Goal: Task Accomplishment & Management: Manage account settings

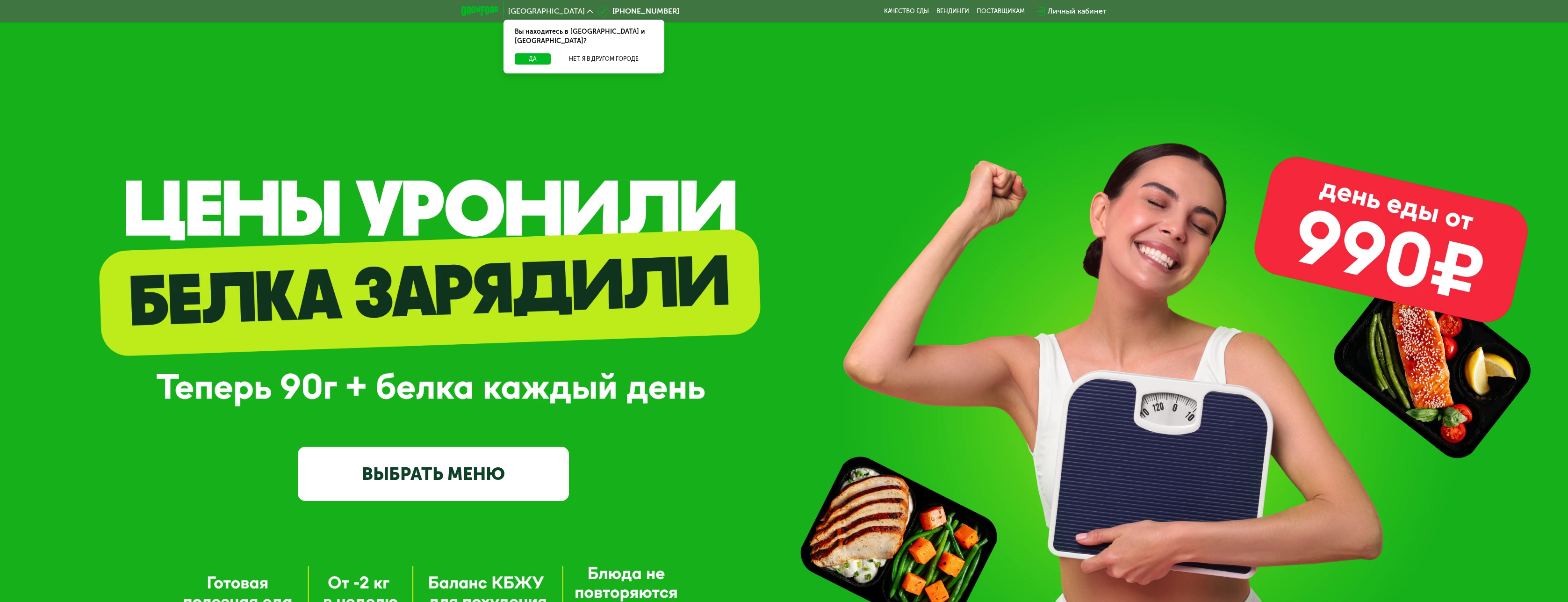
click at [1080, 11] on div "Личный кабинет" at bounding box center [1077, 11] width 59 height 11
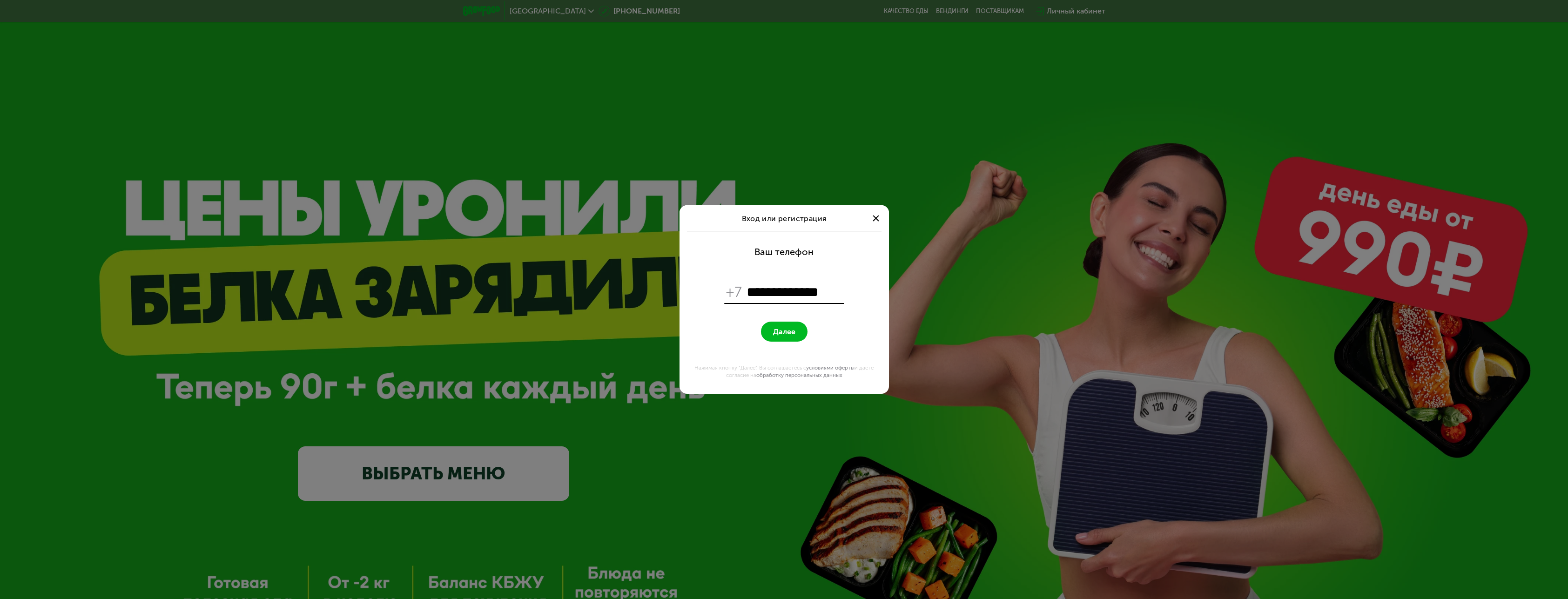
type input "**********"
click at [761, 322] on button "Далее" at bounding box center [784, 331] width 47 height 20
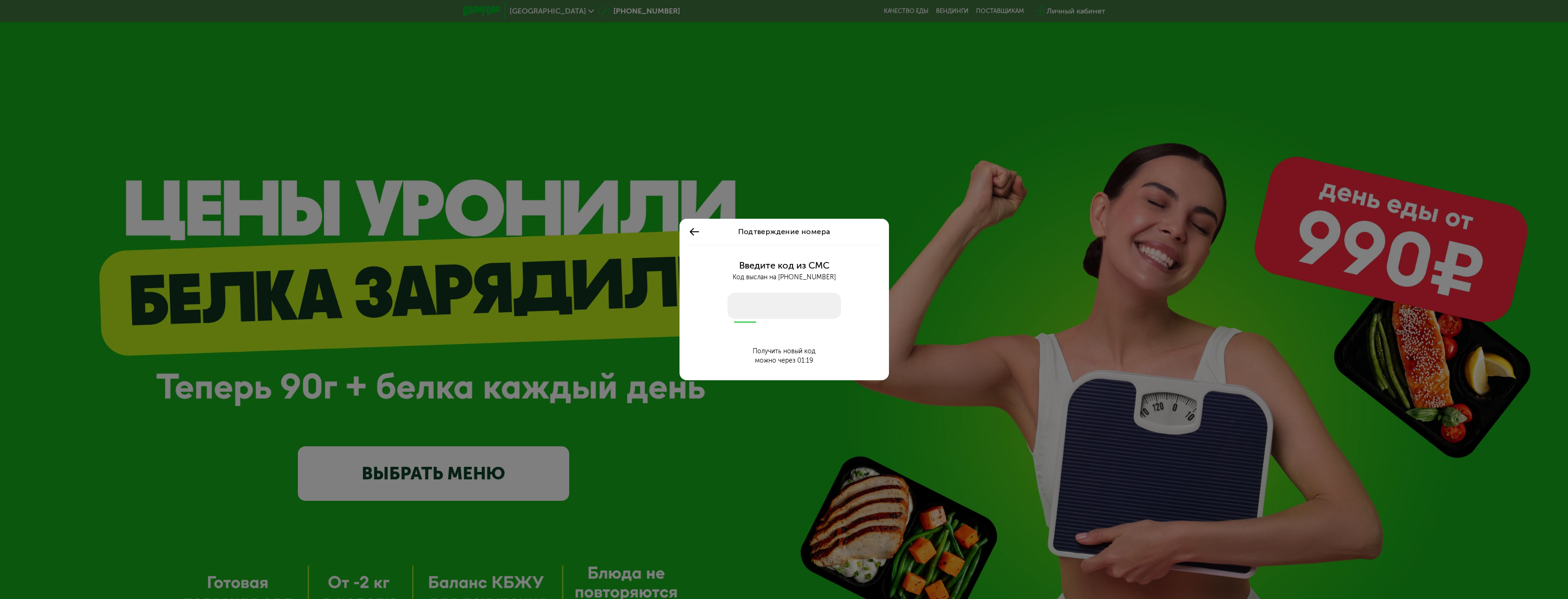
click at [769, 313] on input "number" at bounding box center [784, 305] width 114 height 26
click at [755, 306] on input "number" at bounding box center [784, 305] width 114 height 26
type input "****"
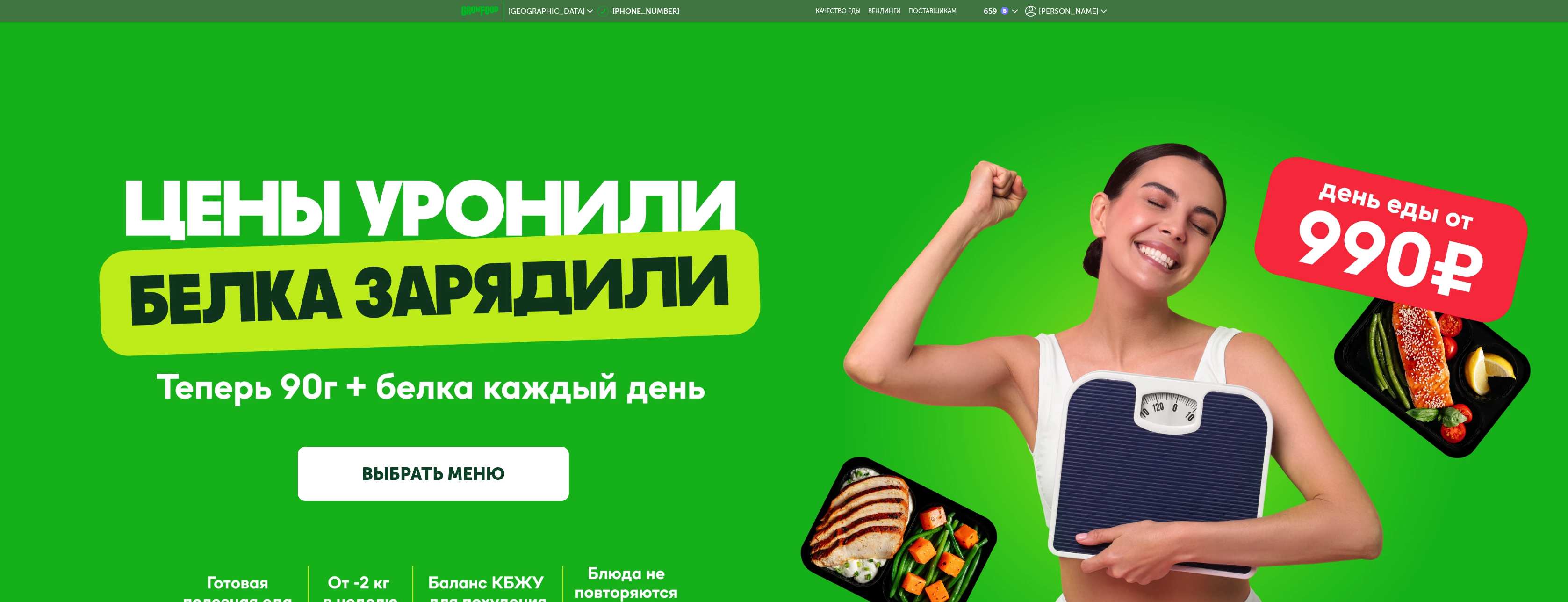
click at [1082, 7] on span "[PERSON_NAME]" at bounding box center [1068, 10] width 59 height 7
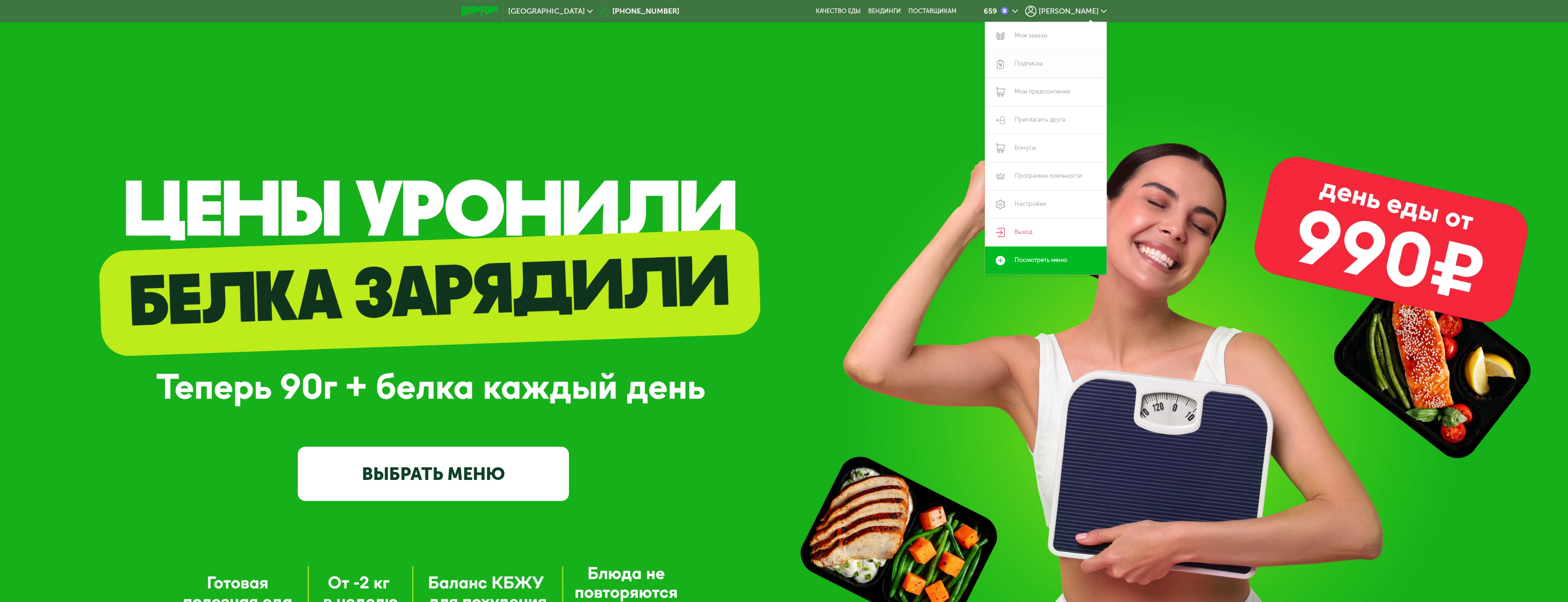
click at [1035, 62] on link "Подписка" at bounding box center [1046, 63] width 121 height 28
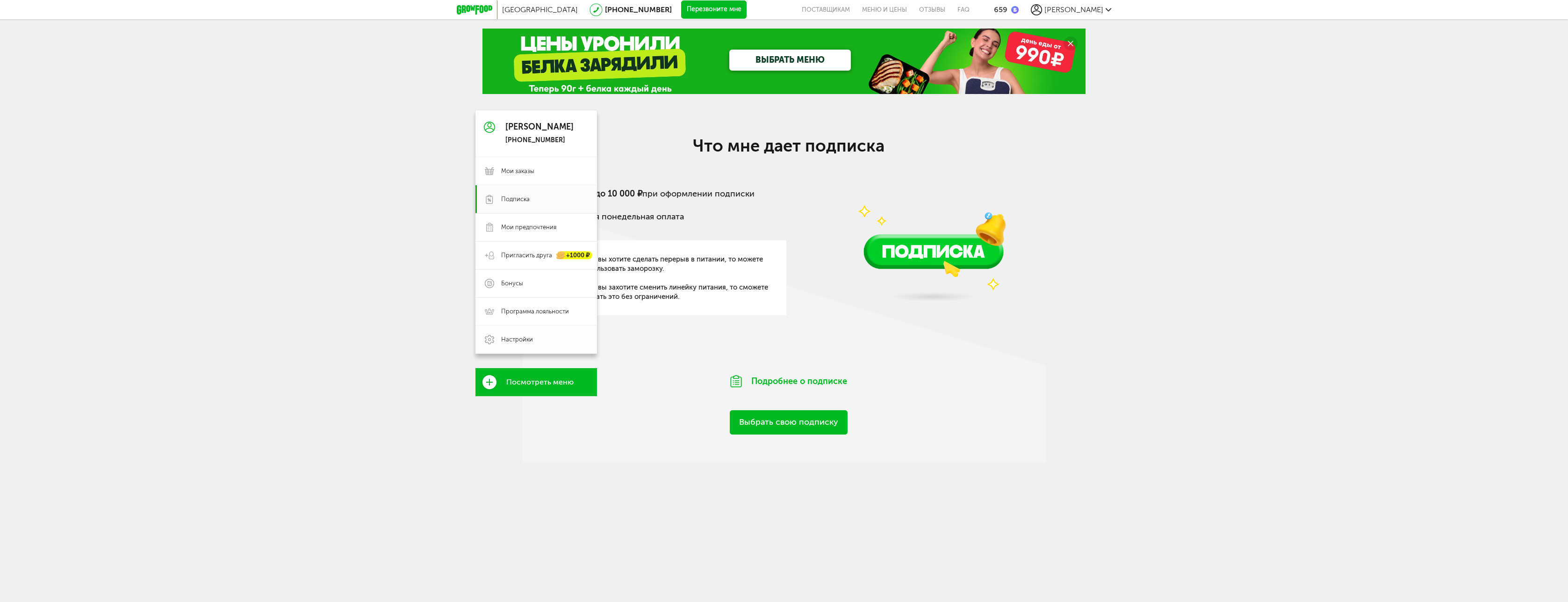
click at [524, 342] on span "Настройки" at bounding box center [517, 339] width 32 height 9
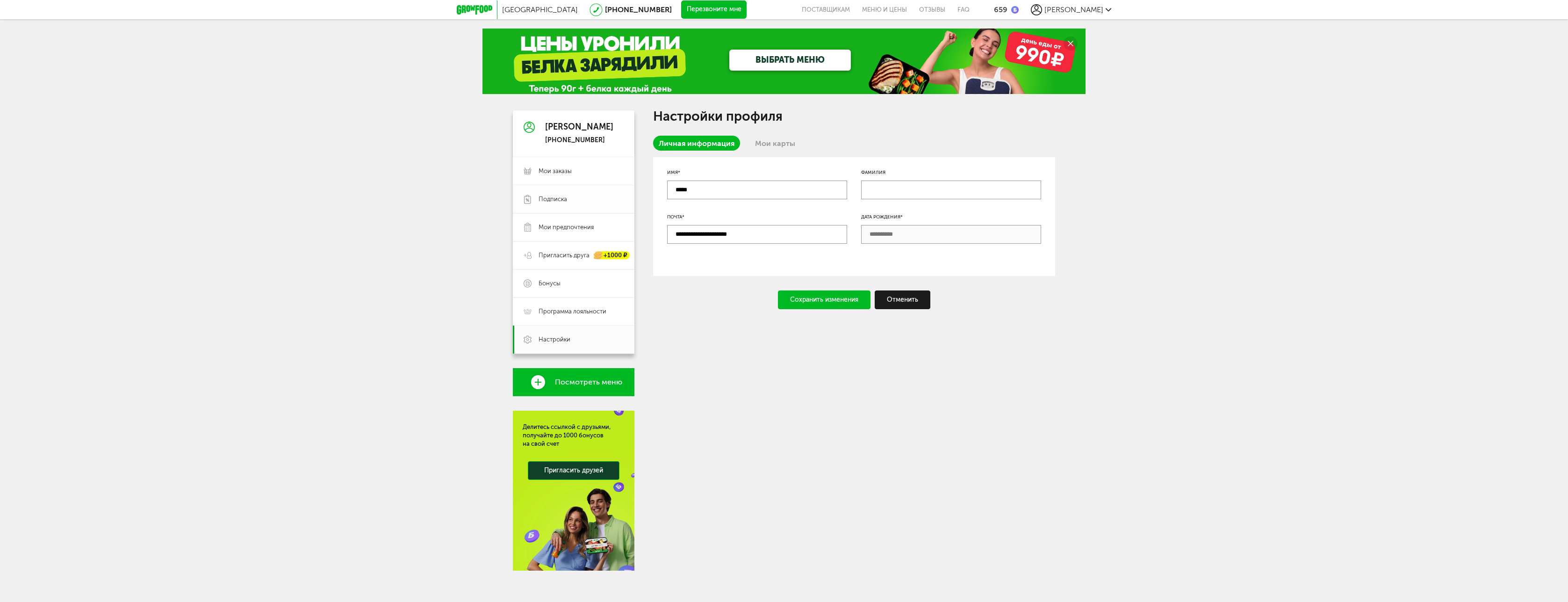
click at [553, 197] on span "Подписка" at bounding box center [553, 199] width 29 height 9
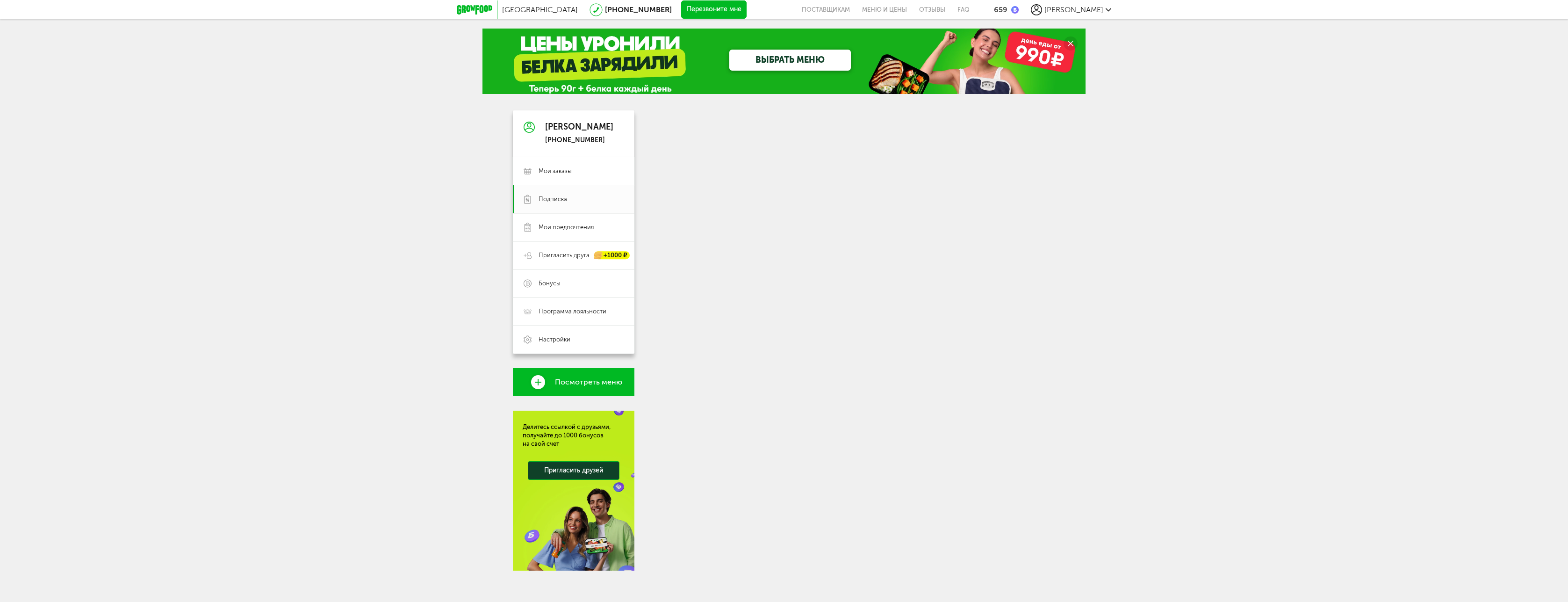
click at [747, 332] on div at bounding box center [854, 340] width 402 height 460
click at [556, 175] on link "Мои заказы" at bounding box center [573, 171] width 121 height 28
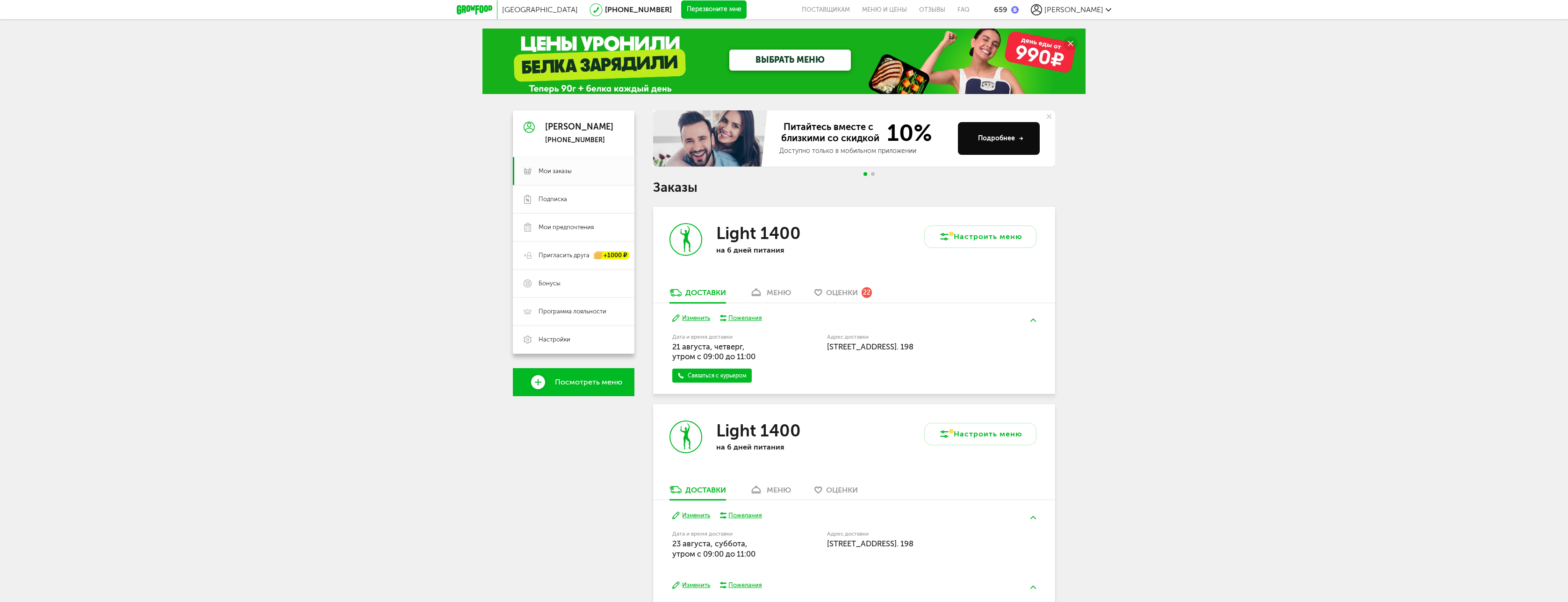
click at [1049, 116] on use at bounding box center [1049, 117] width 5 height 5
click at [1047, 114] on use at bounding box center [1049, 117] width 5 height 5
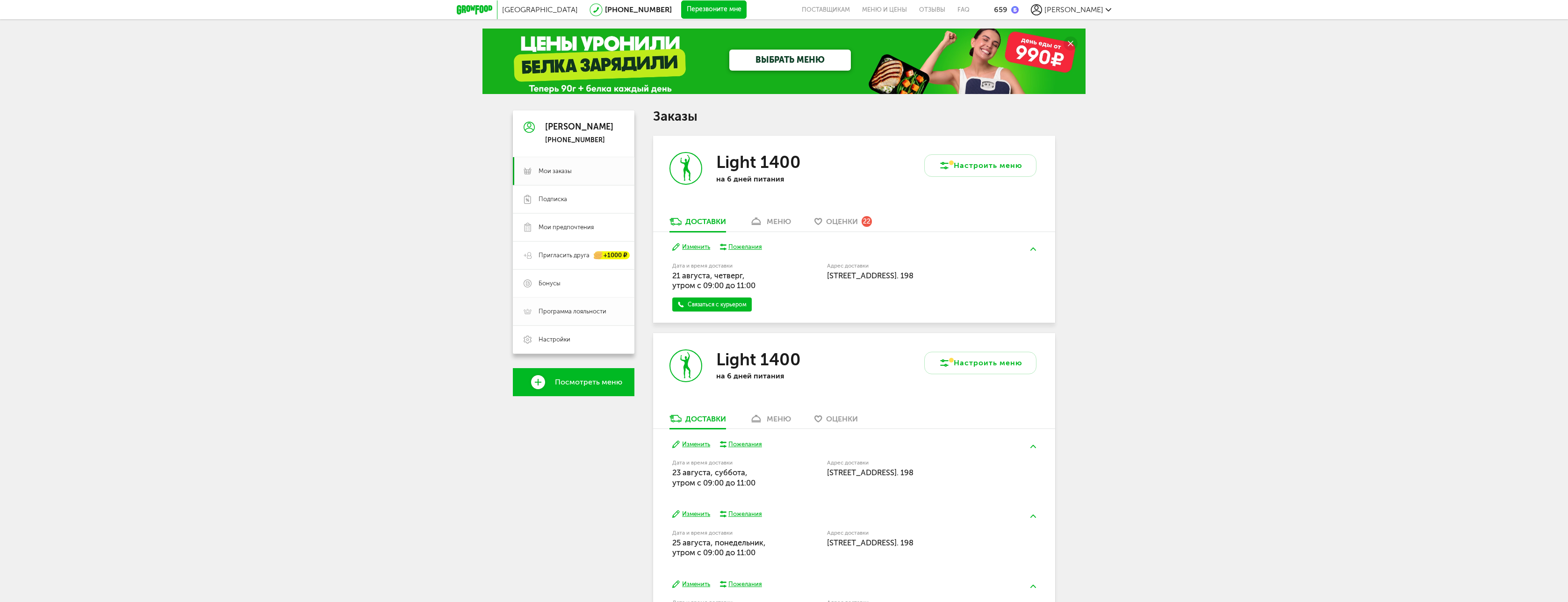
click at [570, 303] on link "Программа лояльности" at bounding box center [573, 311] width 121 height 28
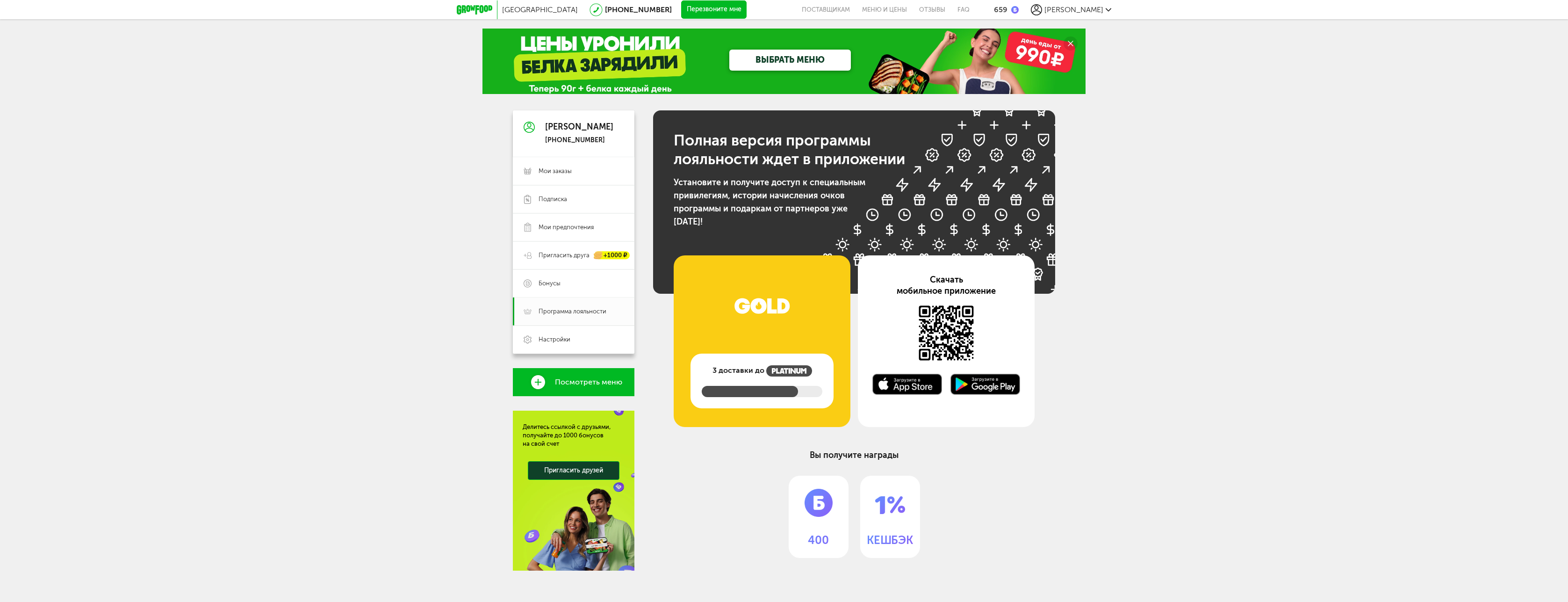
click at [520, 6] on span "Москва" at bounding box center [540, 9] width 76 height 9
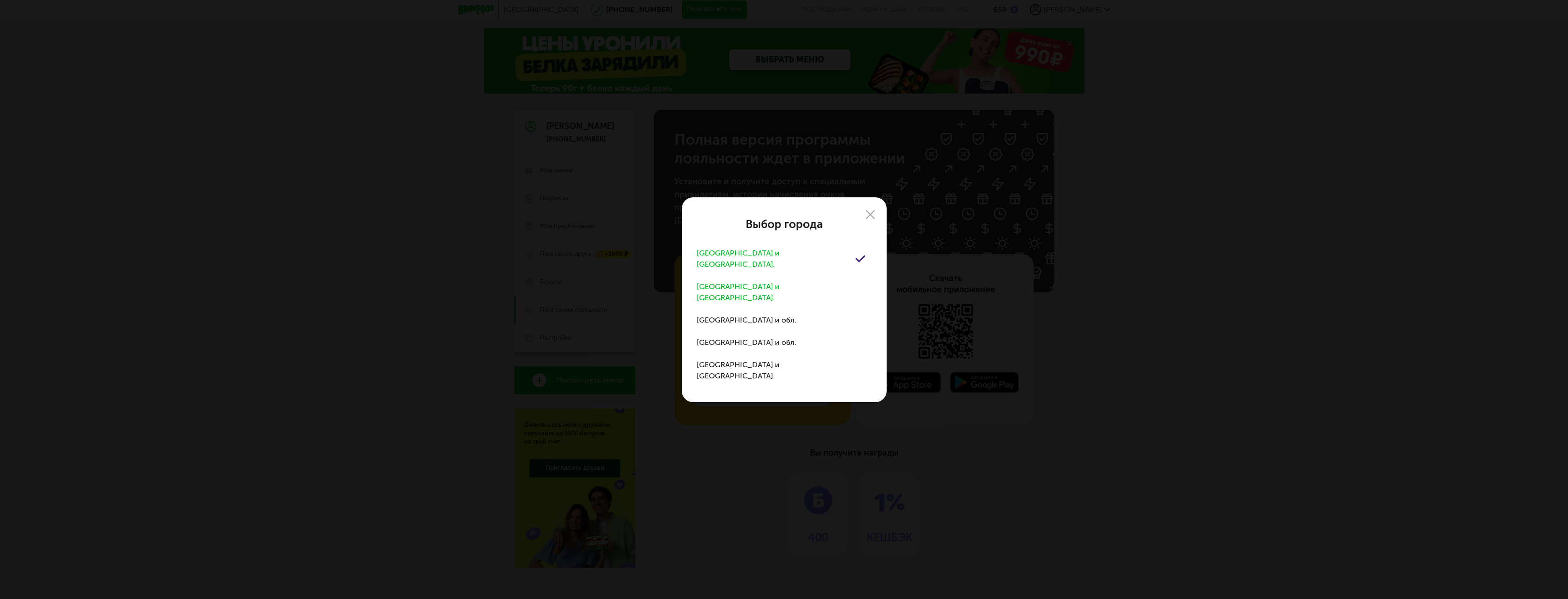
click at [728, 290] on div "Санкт-Петербург и обл." at bounding box center [776, 292] width 159 height 22
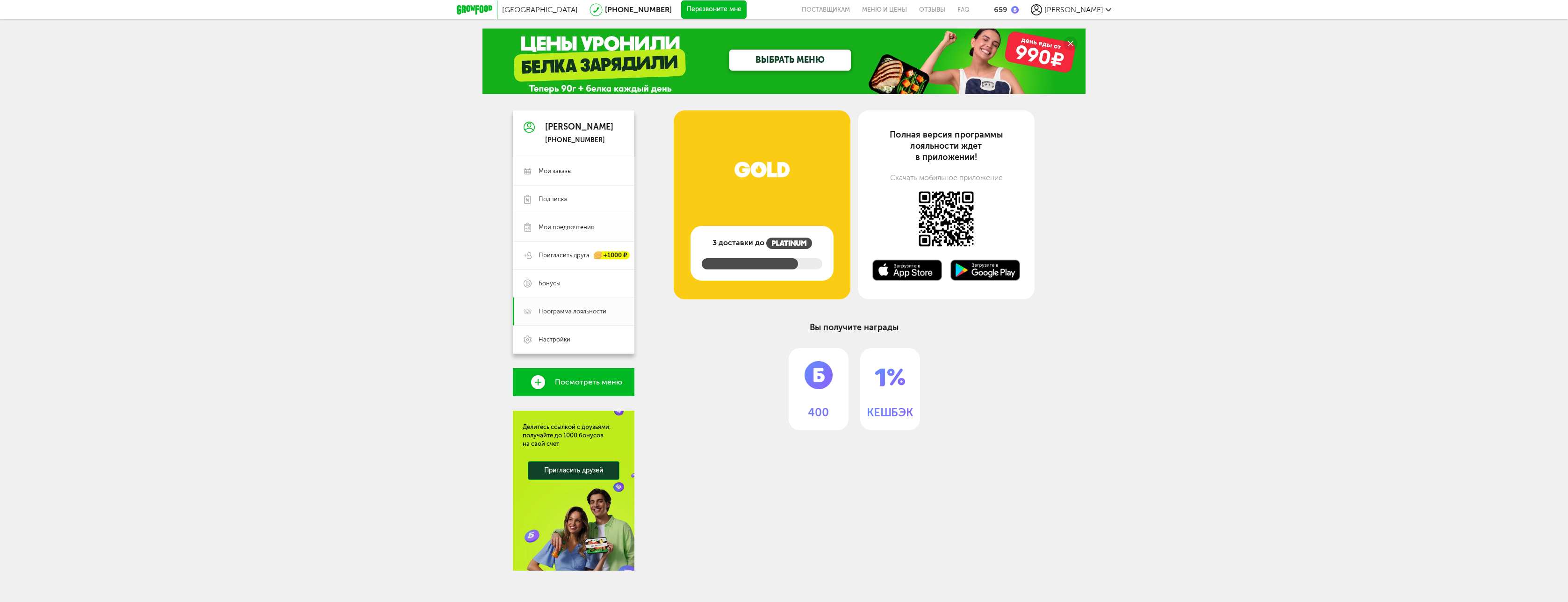
click at [561, 232] on link "Мои предпочтения" at bounding box center [573, 227] width 121 height 28
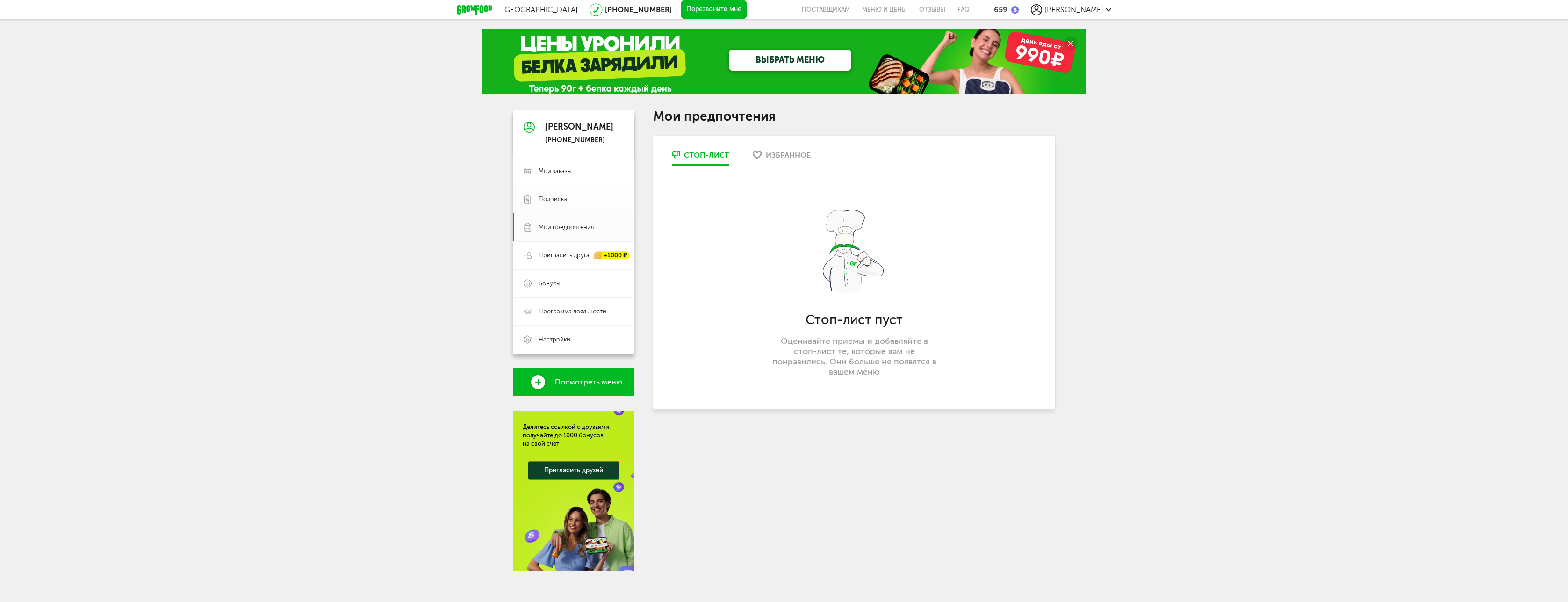
click at [560, 196] on span "Подписка" at bounding box center [553, 199] width 29 height 9
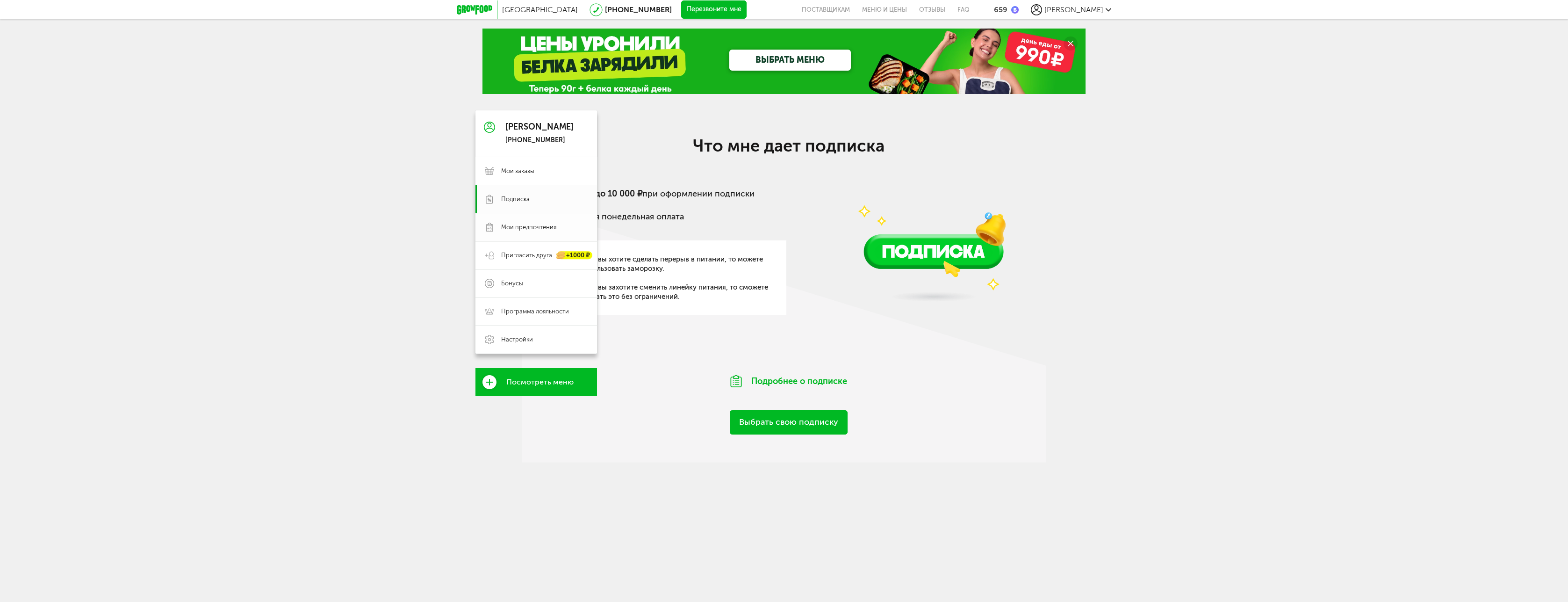
click at [531, 229] on span "Мои предпочтения" at bounding box center [529, 227] width 55 height 9
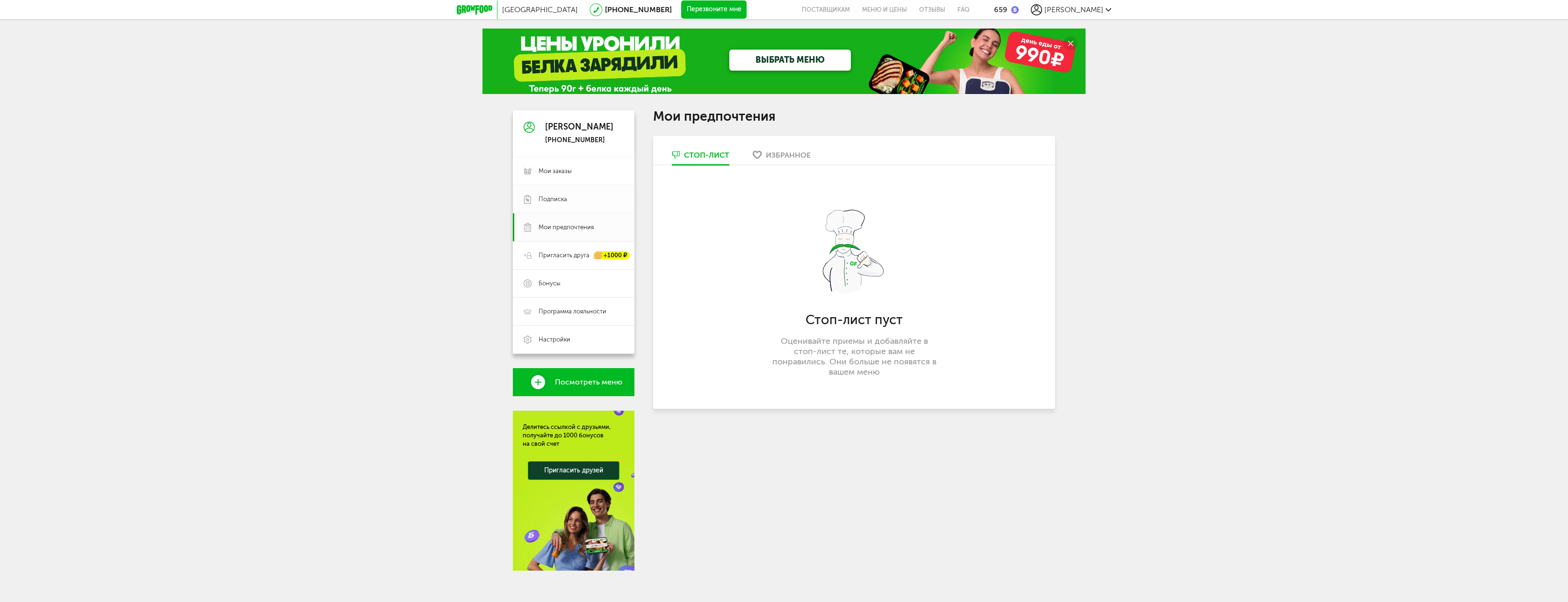
click at [537, 207] on link "Подписка" at bounding box center [573, 199] width 121 height 28
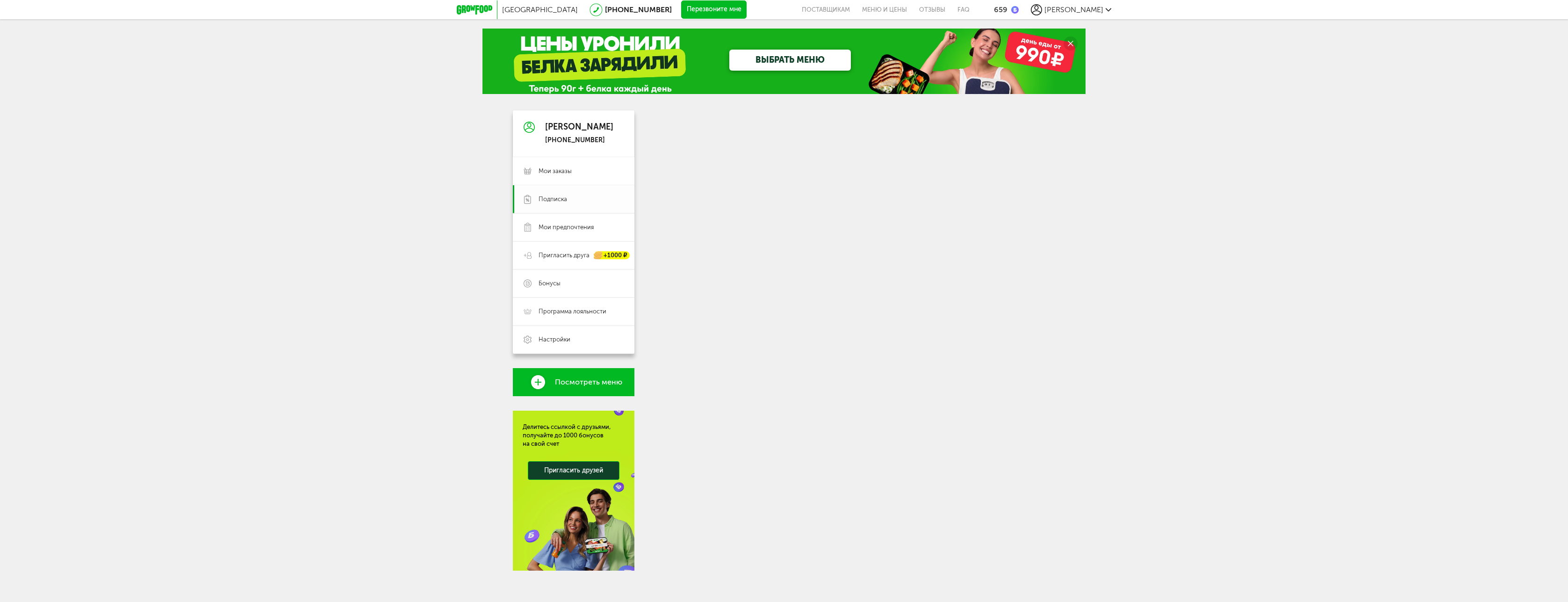
click at [547, 202] on span "Подписка" at bounding box center [553, 199] width 29 height 9
click at [547, 197] on span "Подписка" at bounding box center [553, 199] width 29 height 9
click at [549, 171] on span "Мои заказы" at bounding box center [555, 171] width 33 height 9
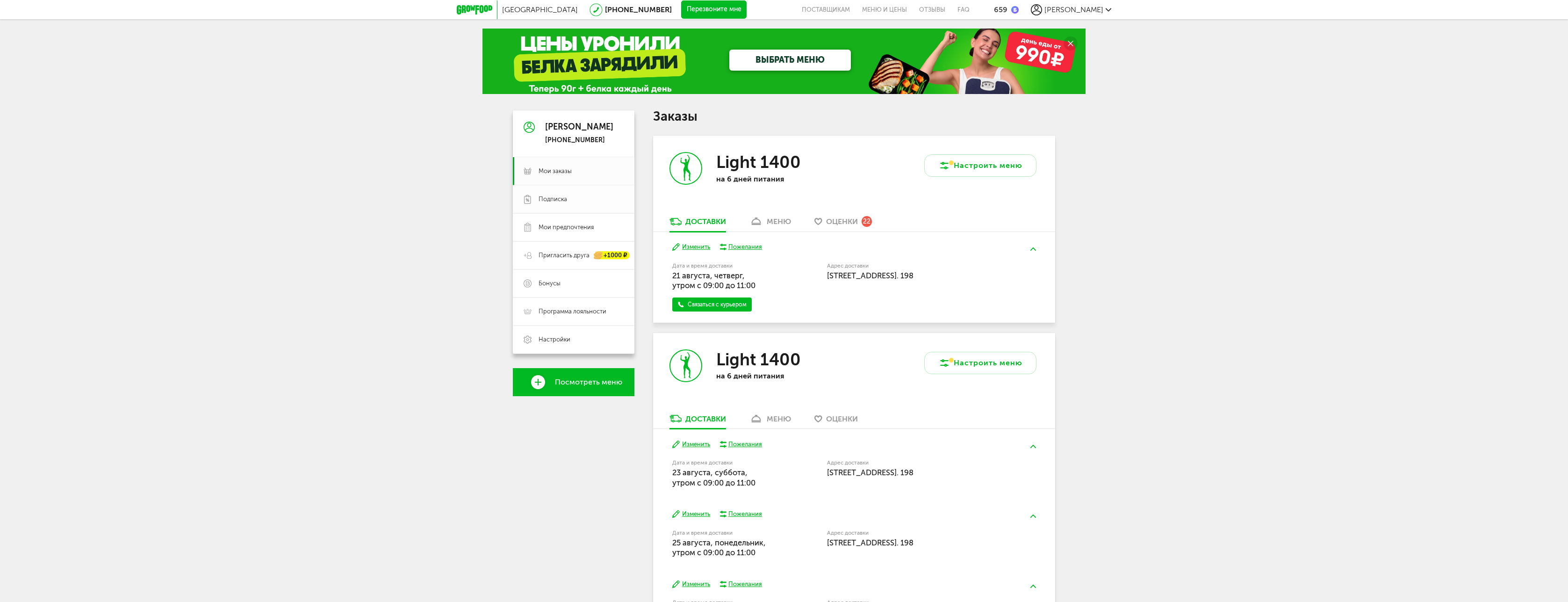
click at [543, 197] on span "Подписка" at bounding box center [553, 199] width 29 height 9
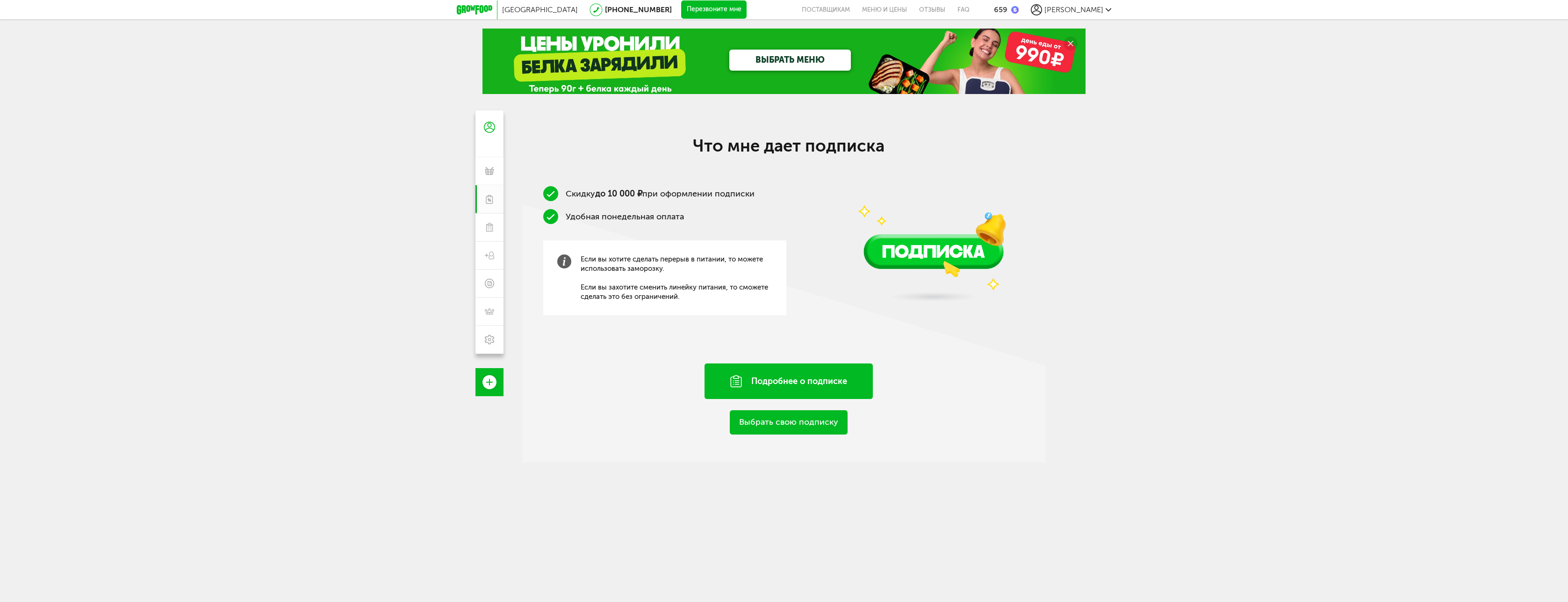
click at [773, 382] on div "Подробнее о подписке" at bounding box center [789, 381] width 168 height 36
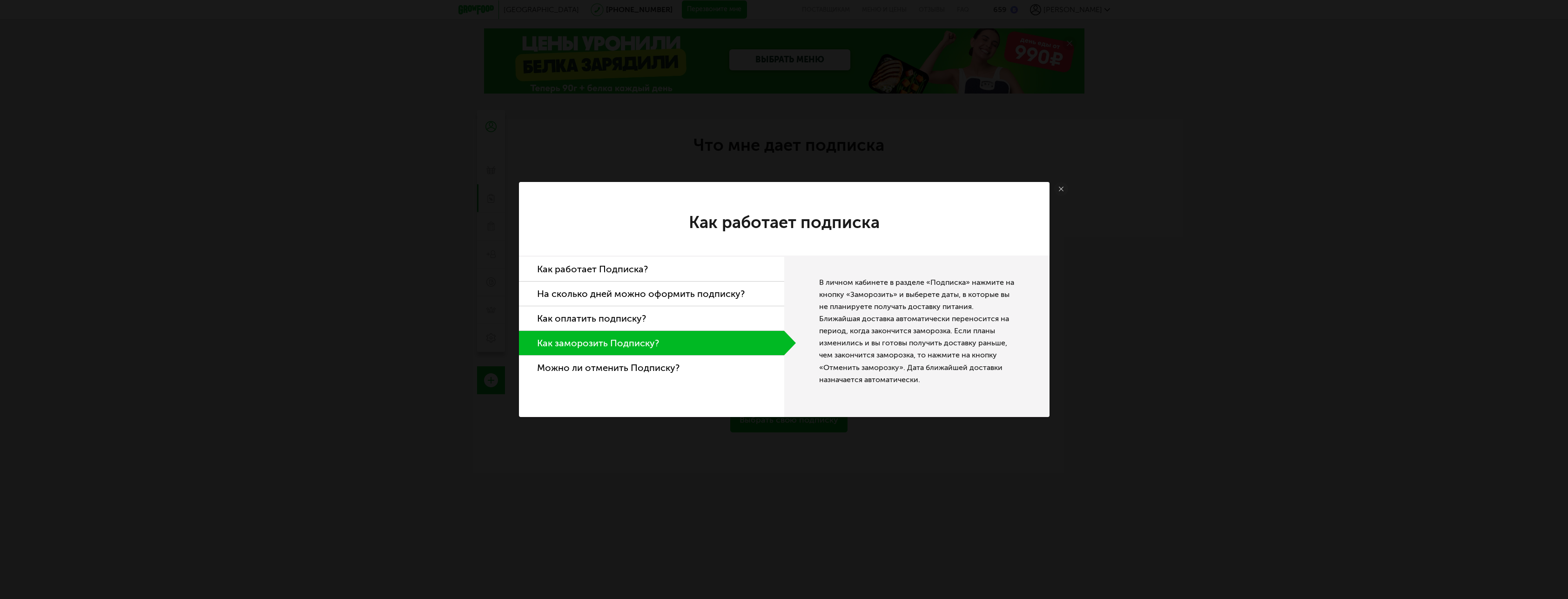
click at [1057, 188] on link at bounding box center [1061, 189] width 14 height 14
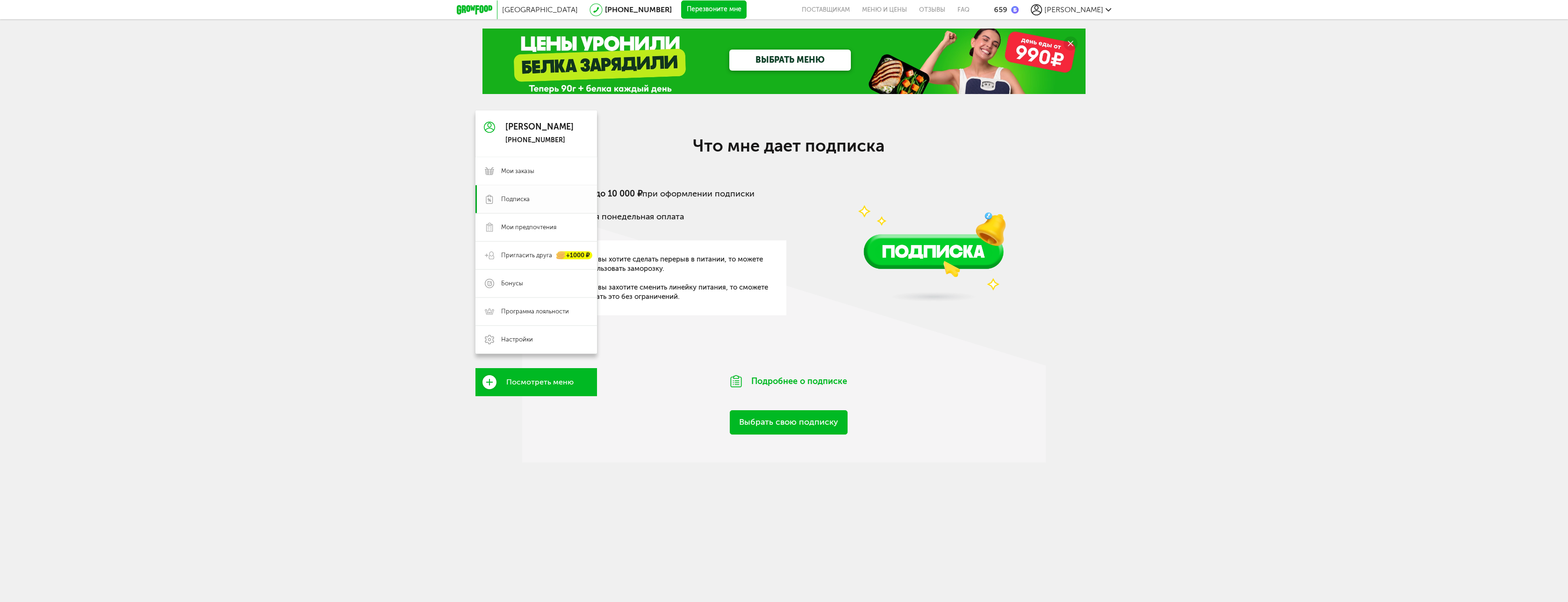
click at [503, 202] on span "Подписка" at bounding box center [515, 199] width 29 height 9
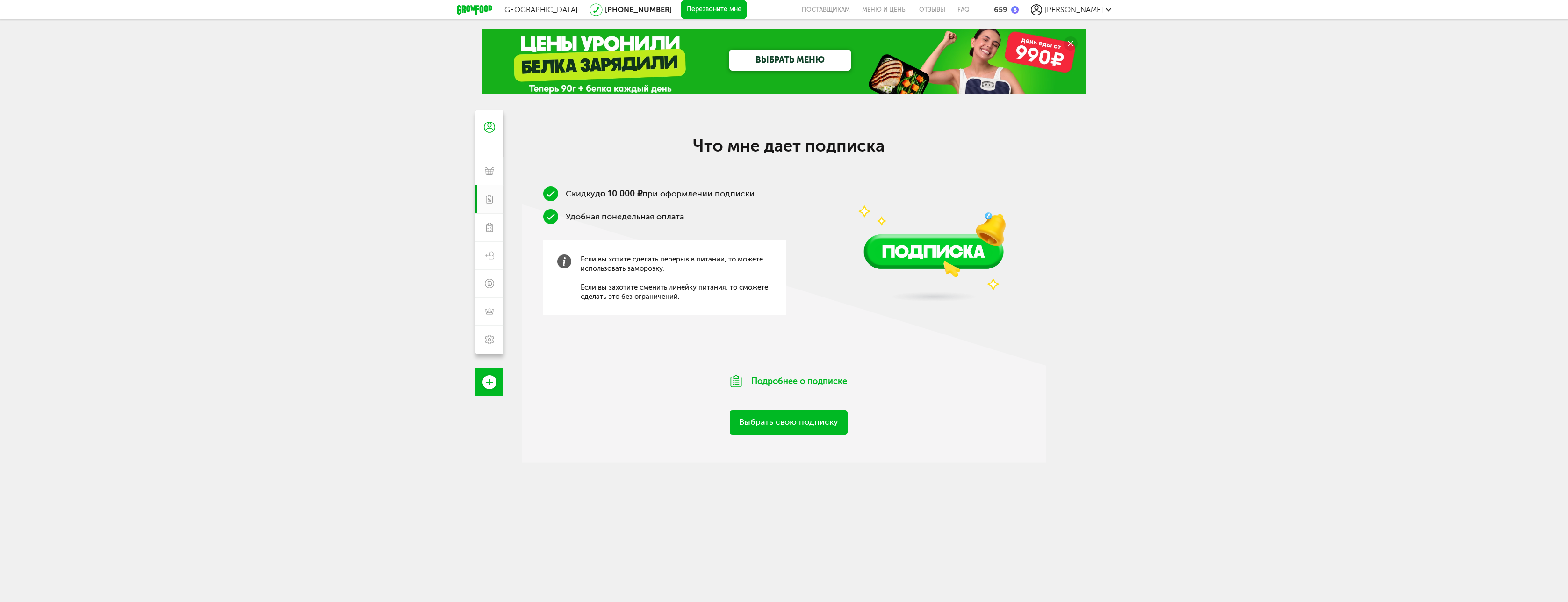
click at [705, 232] on div "Скидку до 10 000 ₽ при оформлении подписки Удобная понедельная оплата Если вы х…" at bounding box center [664, 263] width 243 height 152
click at [957, 248] on img at bounding box center [934, 224] width 201 height 178
click at [936, 256] on img at bounding box center [934, 224] width 201 height 178
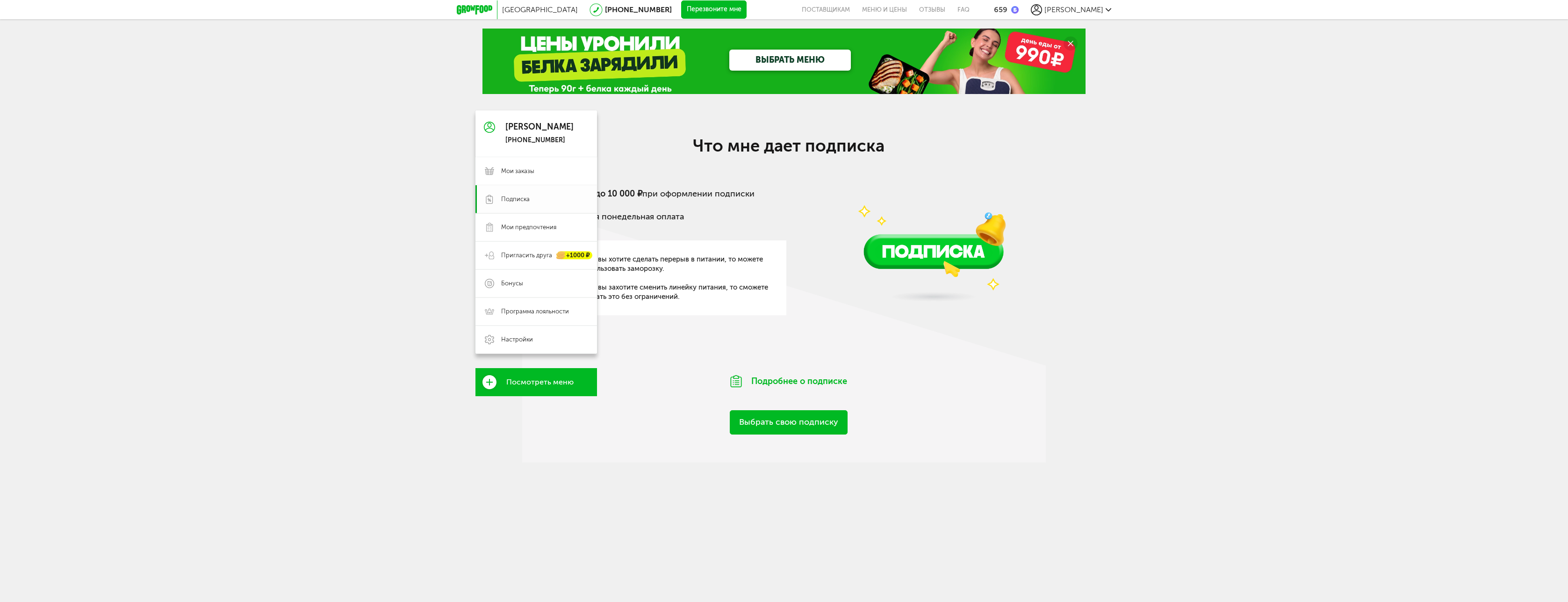
click at [498, 201] on link "Подписка" at bounding box center [536, 199] width 121 height 28
click at [502, 224] on span "Мои предпочтения" at bounding box center [529, 227] width 55 height 9
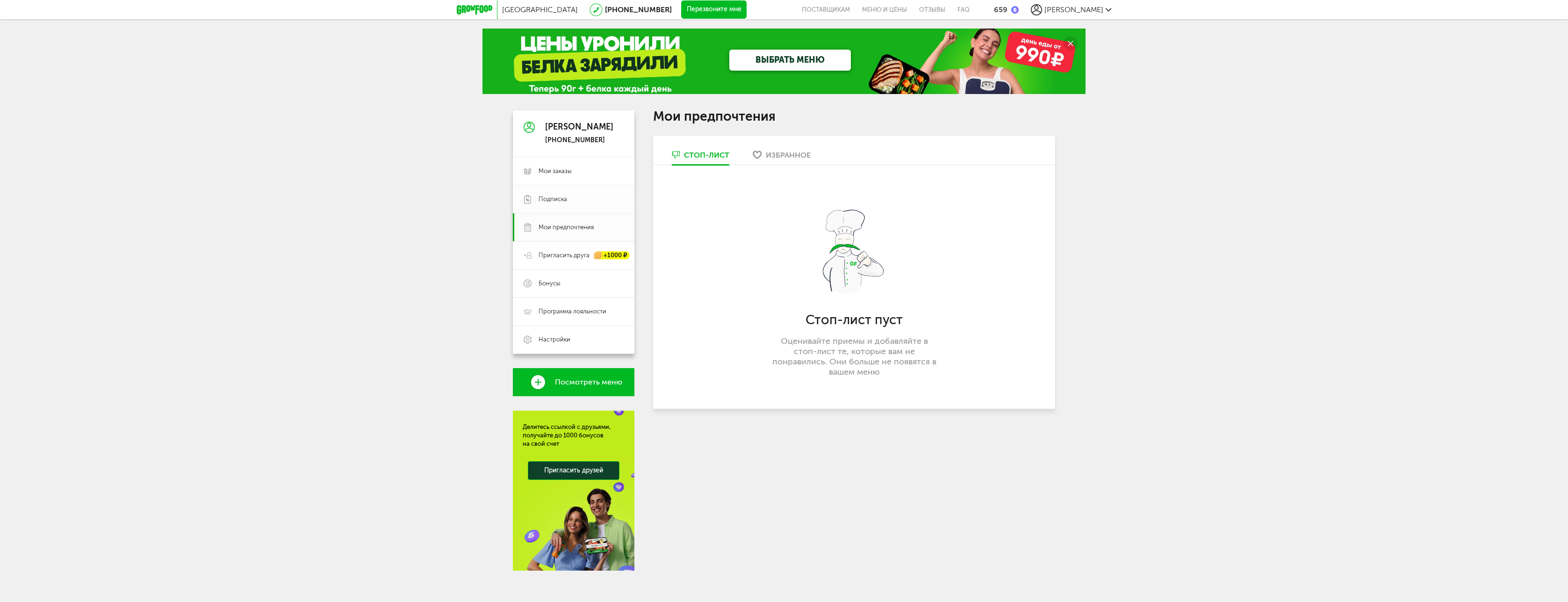
click at [531, 202] on icon at bounding box center [528, 199] width 8 height 10
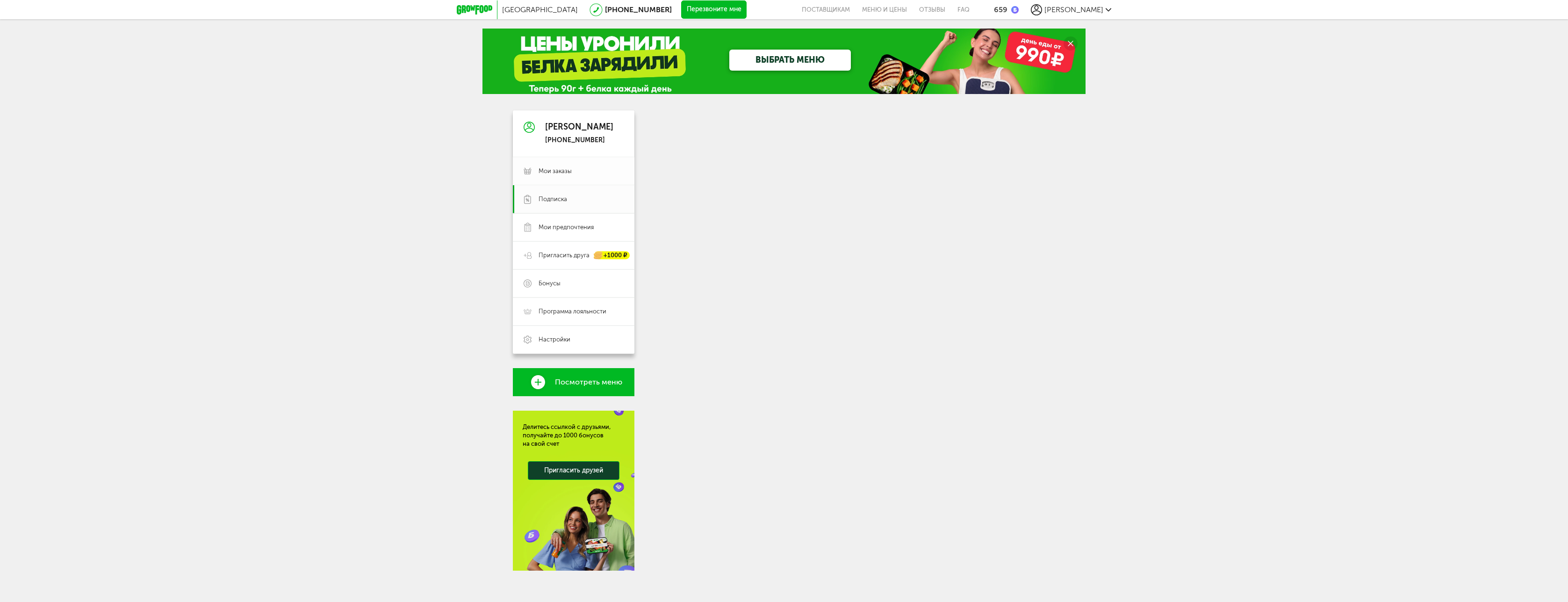
click at [534, 175] on link "Мои заказы" at bounding box center [573, 171] width 121 height 28
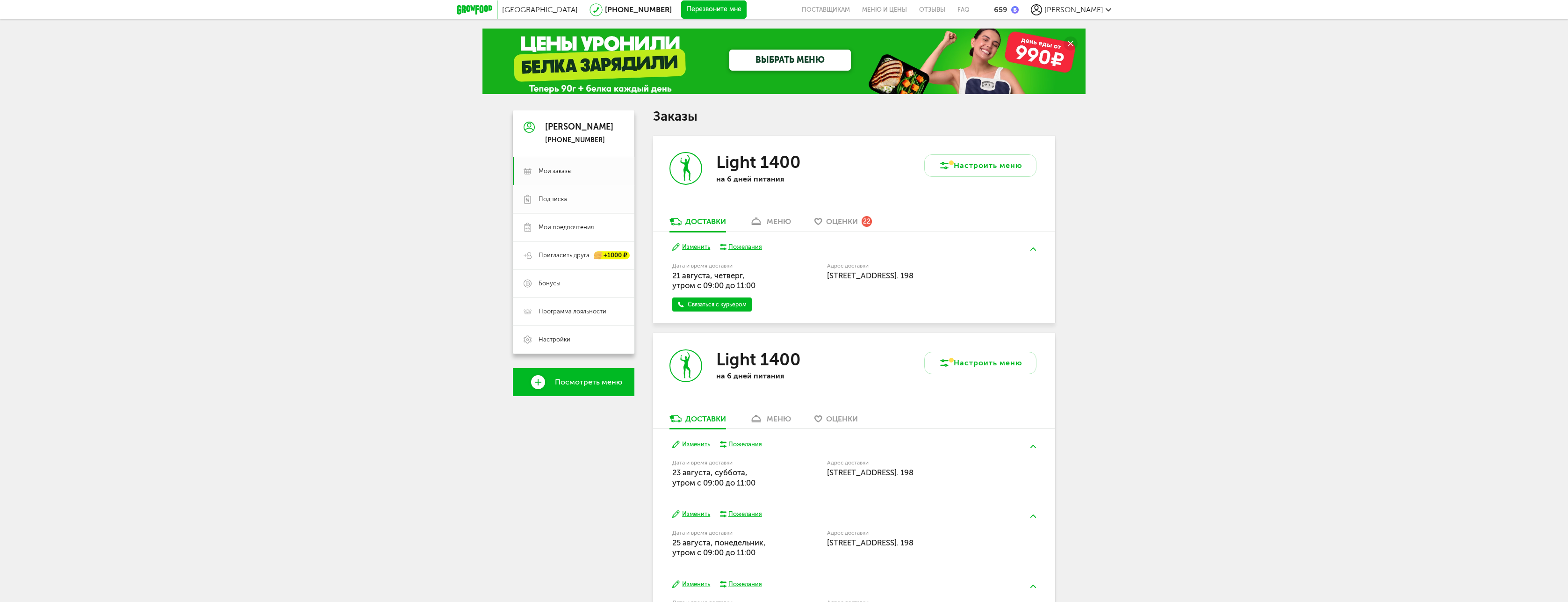
click at [547, 190] on link "Подписка" at bounding box center [573, 199] width 121 height 28
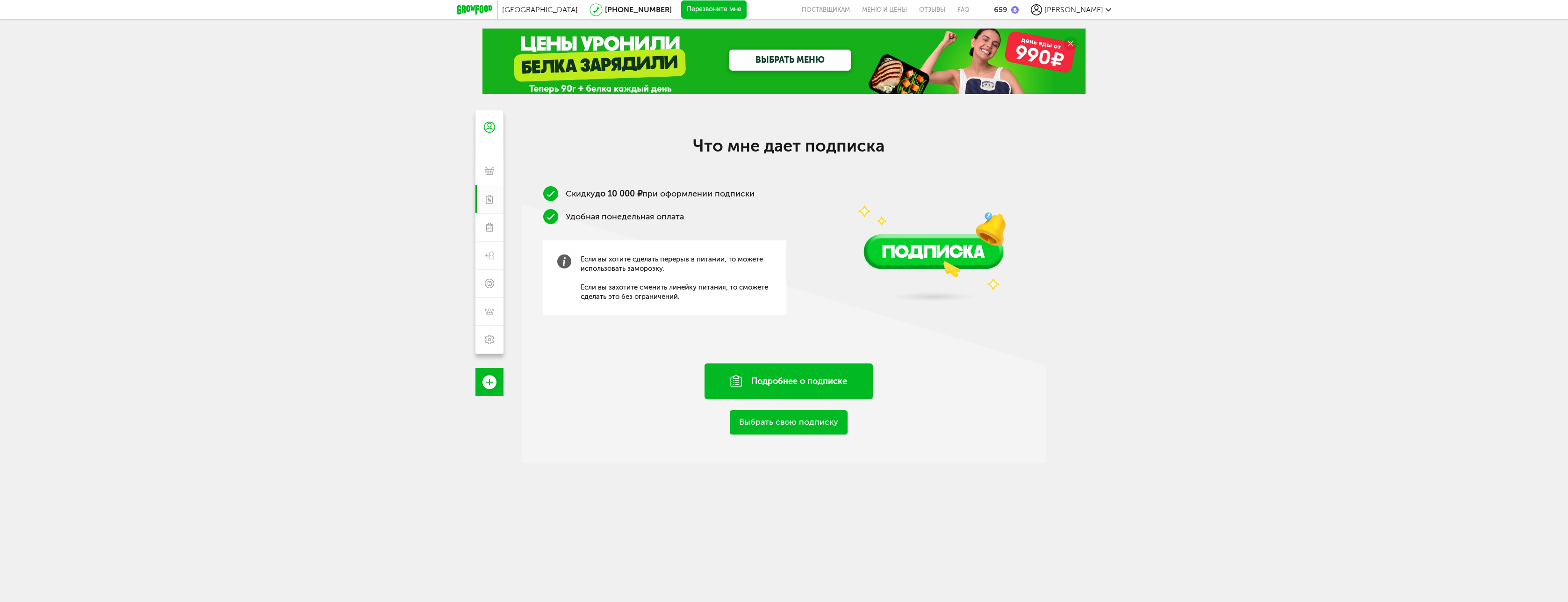
click at [785, 397] on div "Подробнее о подписке" at bounding box center [789, 381] width 168 height 36
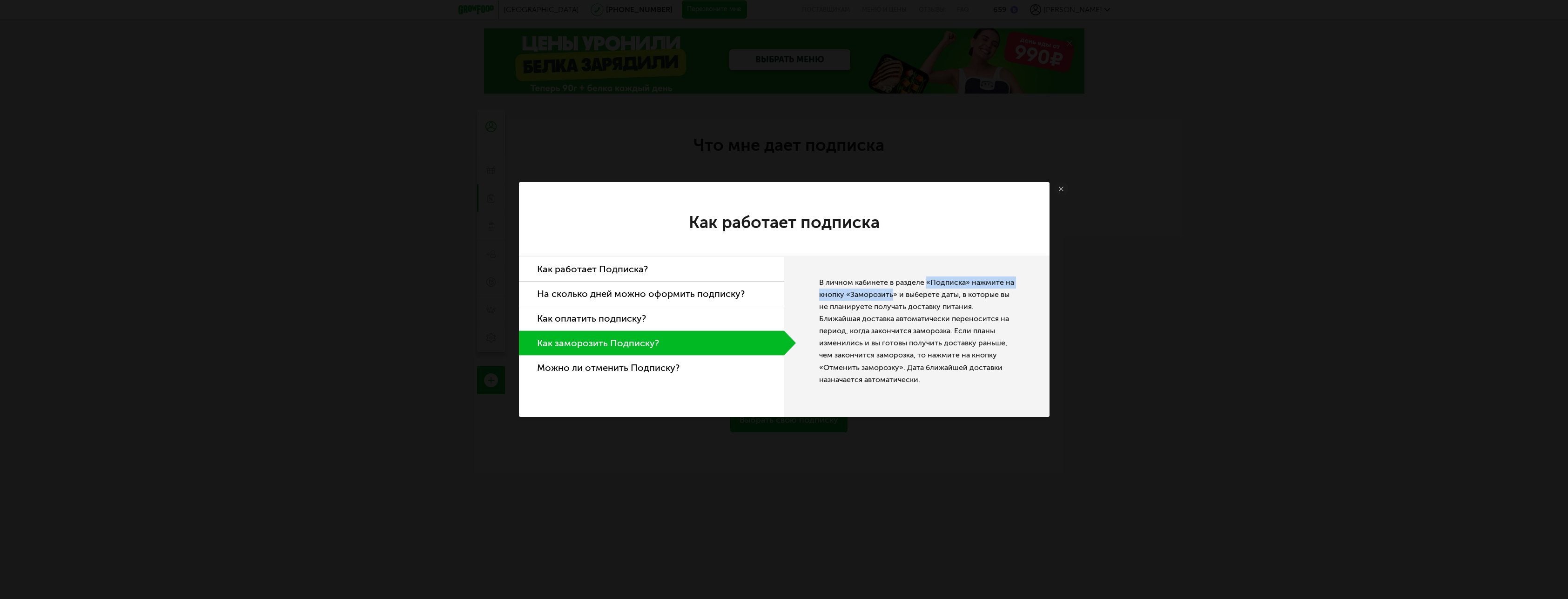
drag, startPoint x: 924, startPoint y: 283, endPoint x: 893, endPoint y: 292, distance: 32.3
click at [893, 292] on div "В личном кабинете в разделе «Подписка» нажмите на кнопку «Заморозить» и выберет…" at bounding box center [917, 336] width 265 height 162
click at [1232, 271] on div "Как работает подписка Как работает Подписка? На сколько дней можно оформить под…" at bounding box center [784, 299] width 1568 height 599
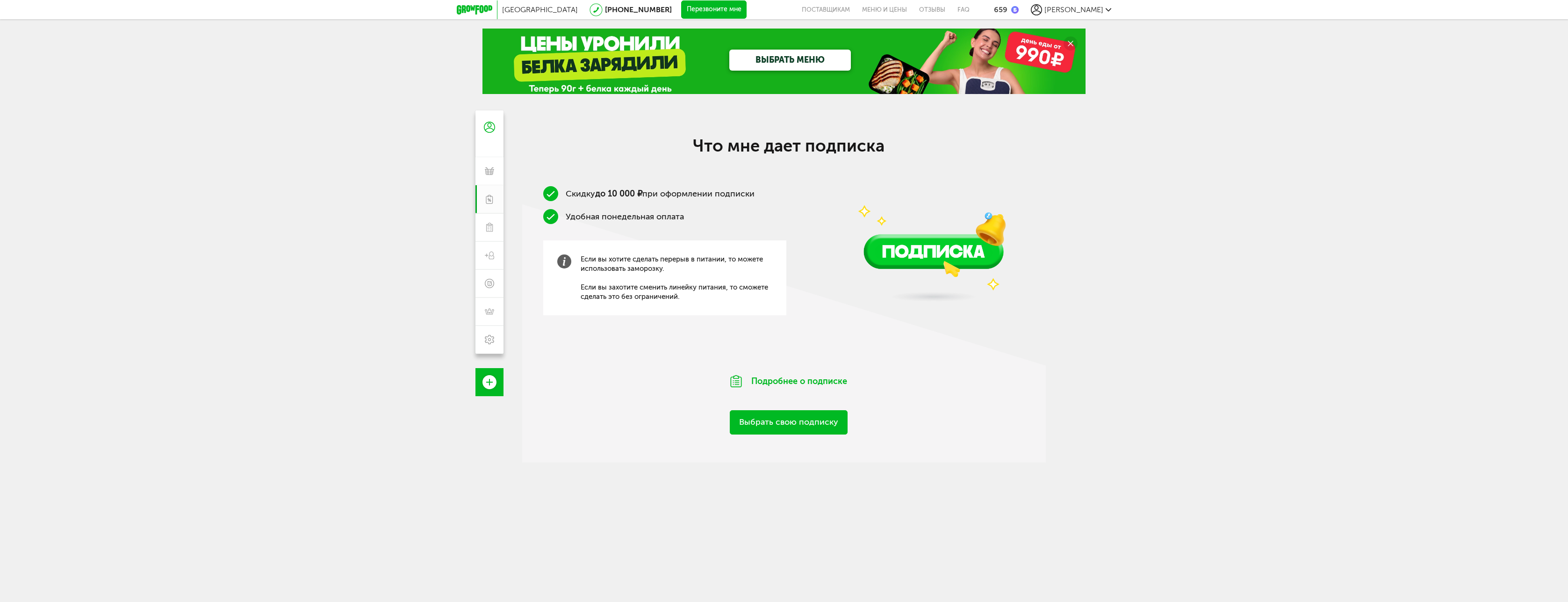
click at [842, 151] on img at bounding box center [934, 224] width 201 height 178
click at [1050, 186] on div "Что мне дает подписка Скидку до 10 000 ₽ при оформлении подписки Удобная понеде…" at bounding box center [789, 285] width 533 height 299
drag, startPoint x: 661, startPoint y: 301, endPoint x: 628, endPoint y: 295, distance: 33.5
click at [637, 301] on div "Если вы хотите сделать перерыв в питании, то можете использовать заморозку. Есл…" at bounding box center [664, 278] width 243 height 75
click at [619, 286] on span "Если вы хотите сделать перерыв в питании, то можете использовать заморозку. Есл…" at bounding box center [676, 278] width 192 height 47
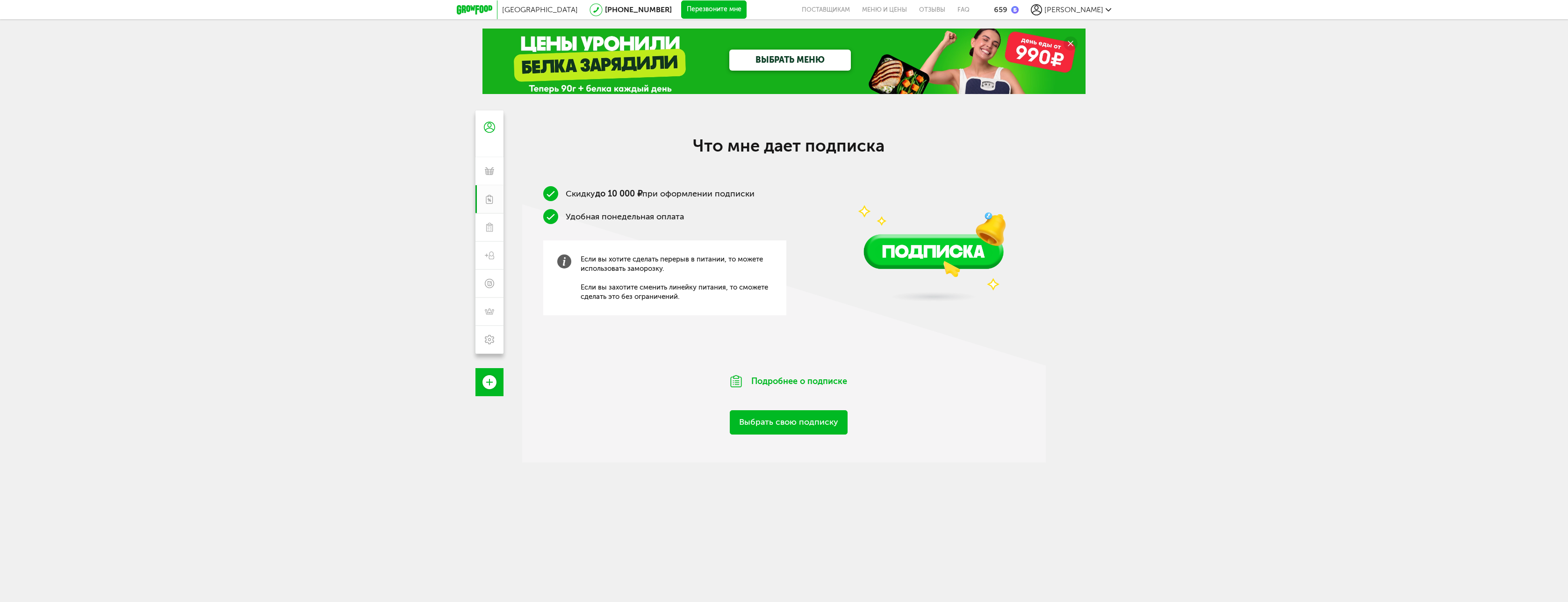
click at [621, 275] on span "Если вы хотите сделать перерыв в питании, то можете использовать заморозку. Есл…" at bounding box center [676, 278] width 192 height 47
drag, startPoint x: 682, startPoint y: 272, endPoint x: 587, endPoint y: 260, distance: 95.8
click at [587, 260] on span "Если вы хотите сделать перерыв в питании, то можете использовать заморозку. Есл…" at bounding box center [676, 278] width 192 height 47
click at [660, 292] on span "Если вы хотите сделать перерыв в питании, то можете использовать заморозку. Есл…" at bounding box center [676, 278] width 192 height 47
drag, startPoint x: 682, startPoint y: 298, endPoint x: 583, endPoint y: 287, distance: 99.6
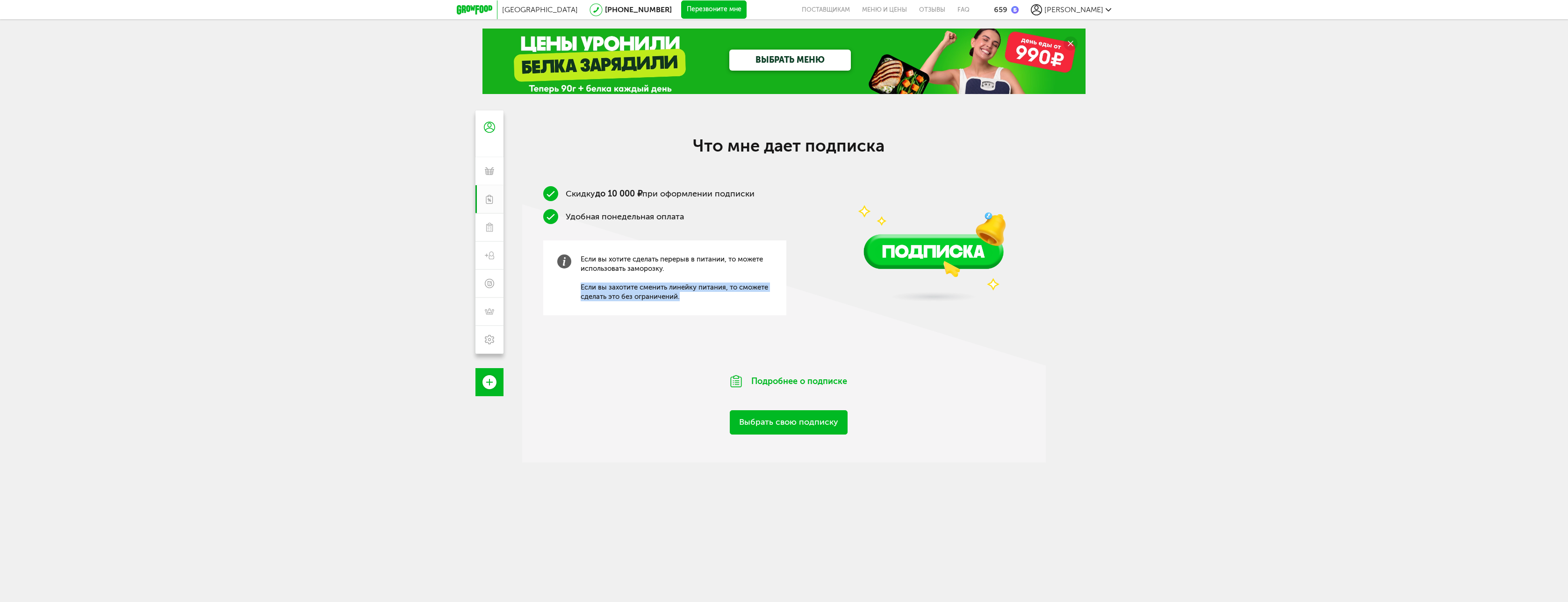
click at [583, 287] on span "Если вы хотите сделать перерыв в питании, то можете использовать заморозку. Есл…" at bounding box center [676, 278] width 192 height 47
click at [952, 239] on img at bounding box center [934, 224] width 201 height 178
click at [939, 254] on img at bounding box center [934, 224] width 201 height 178
click at [924, 260] on img at bounding box center [934, 224] width 201 height 178
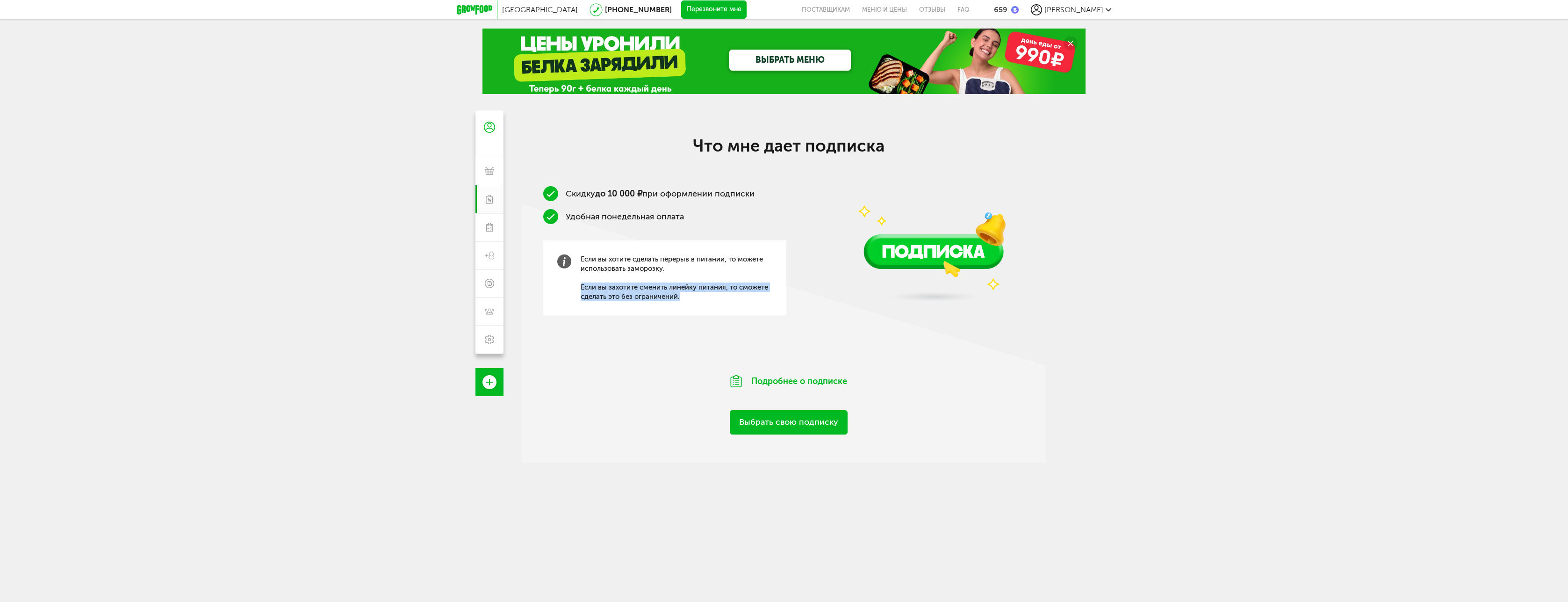
click at [924, 260] on img at bounding box center [934, 224] width 201 height 178
click at [927, 286] on img at bounding box center [934, 224] width 201 height 178
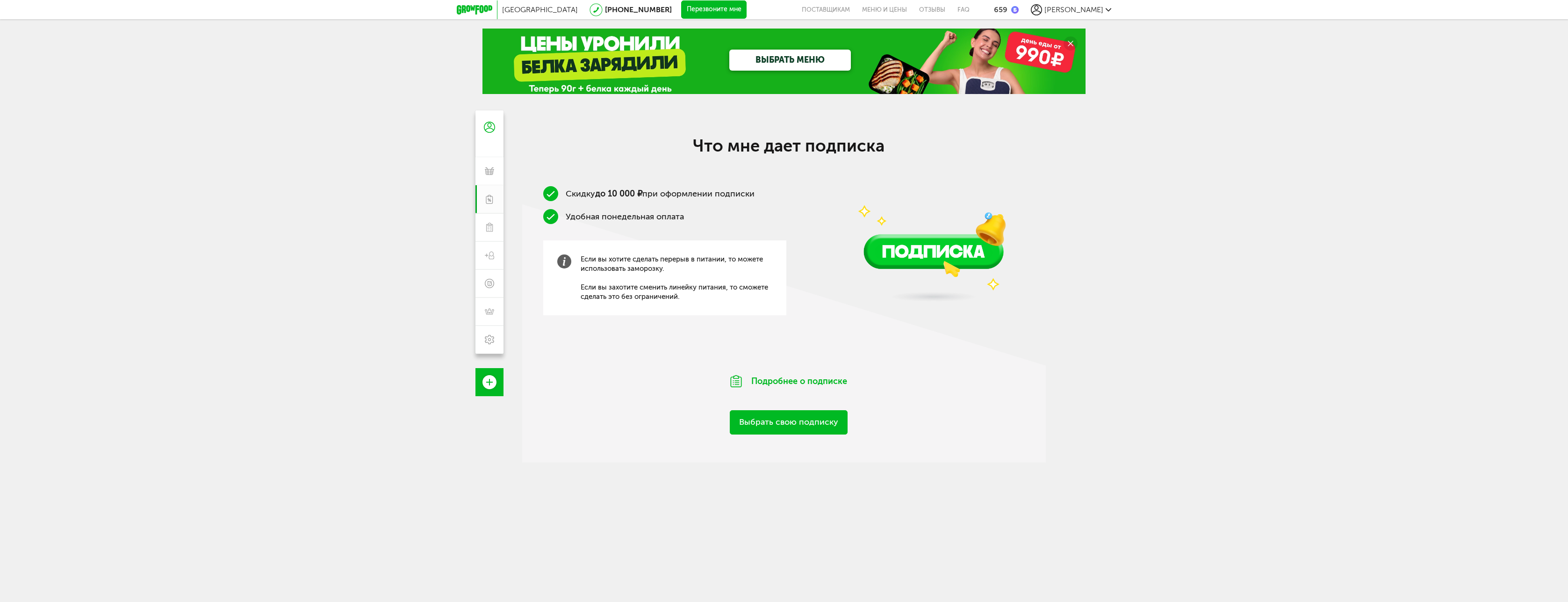
click at [927, 315] on div "Скидку до 10 000 ₽ при оформлении подписки Удобная понедельная оплата Если вы х…" at bounding box center [789, 268] width 533 height 163
drag, startPoint x: 931, startPoint y: 336, endPoint x: 866, endPoint y: 394, distance: 87.1
click at [931, 337] on div "Скидку до 10 000 ₽ при оформлении подписки Удобная понедельная оплата Если вы х…" at bounding box center [789, 268] width 533 height 163
click at [823, 420] on link "Выбрать свою подписку" at bounding box center [789, 422] width 118 height 24
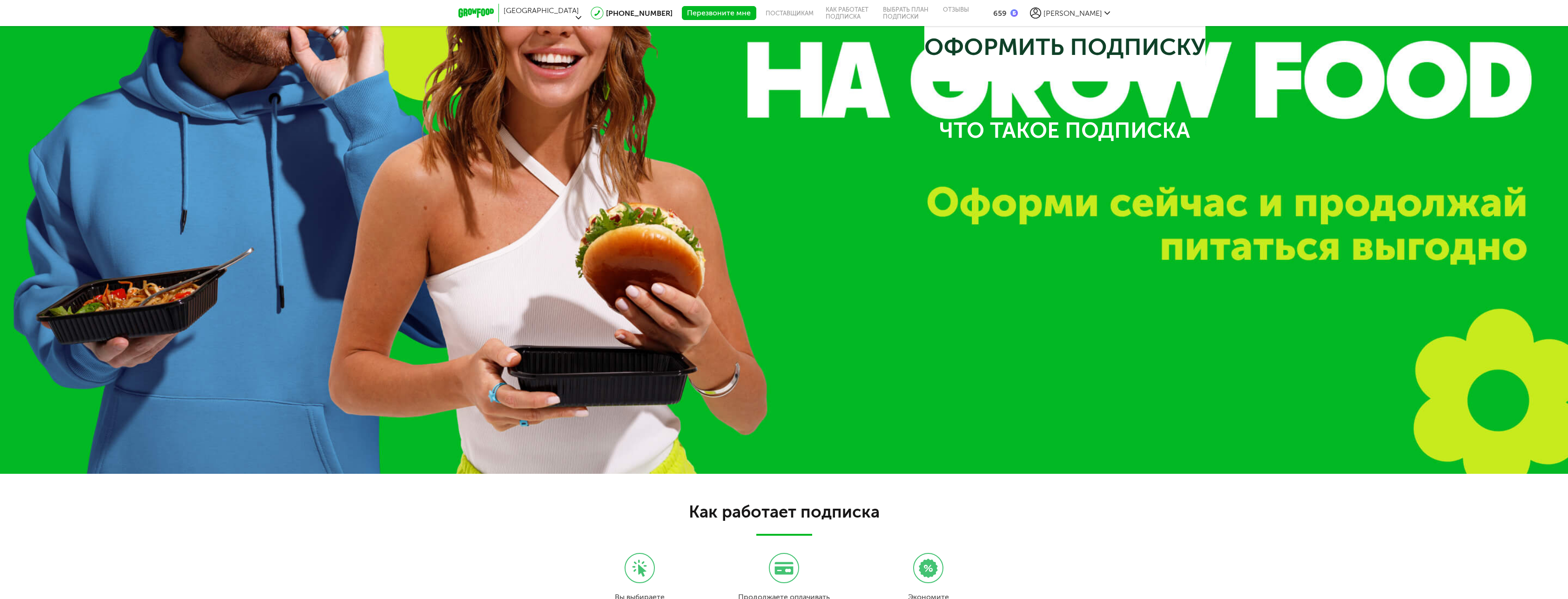
scroll to position [1138, 0]
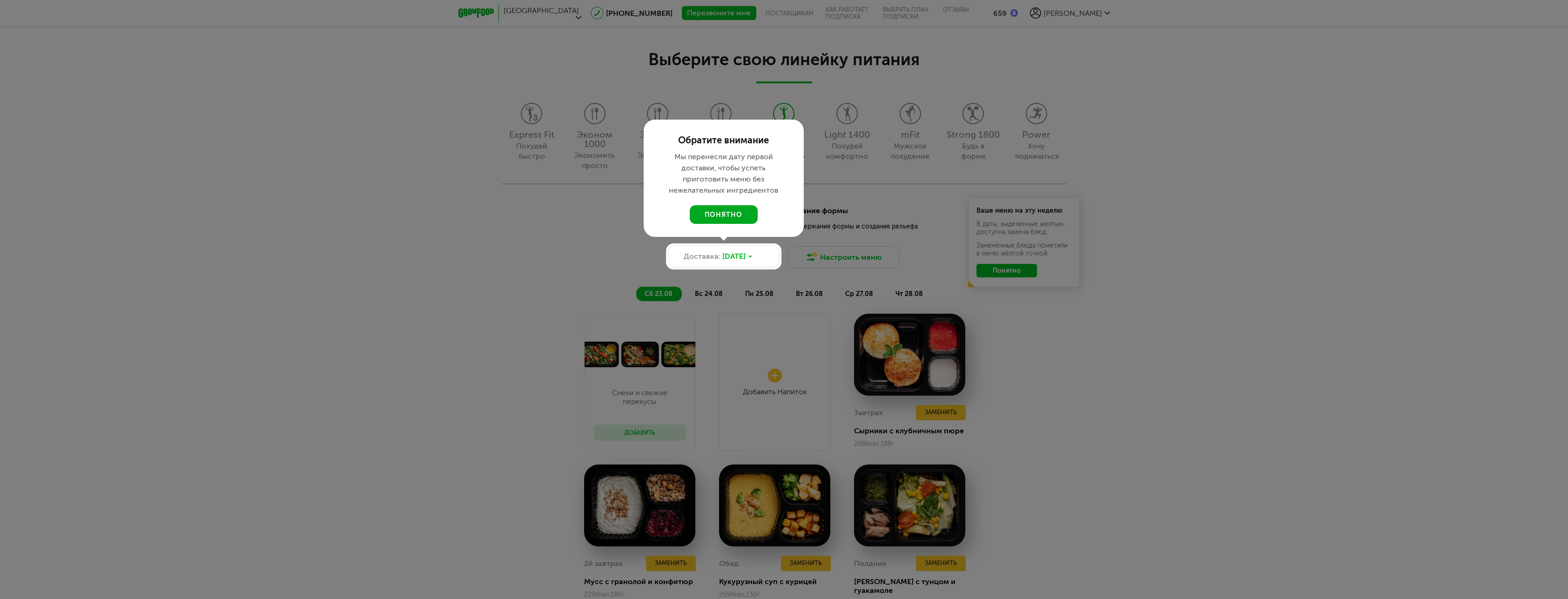
click at [743, 210] on button "понятно" at bounding box center [724, 215] width 68 height 19
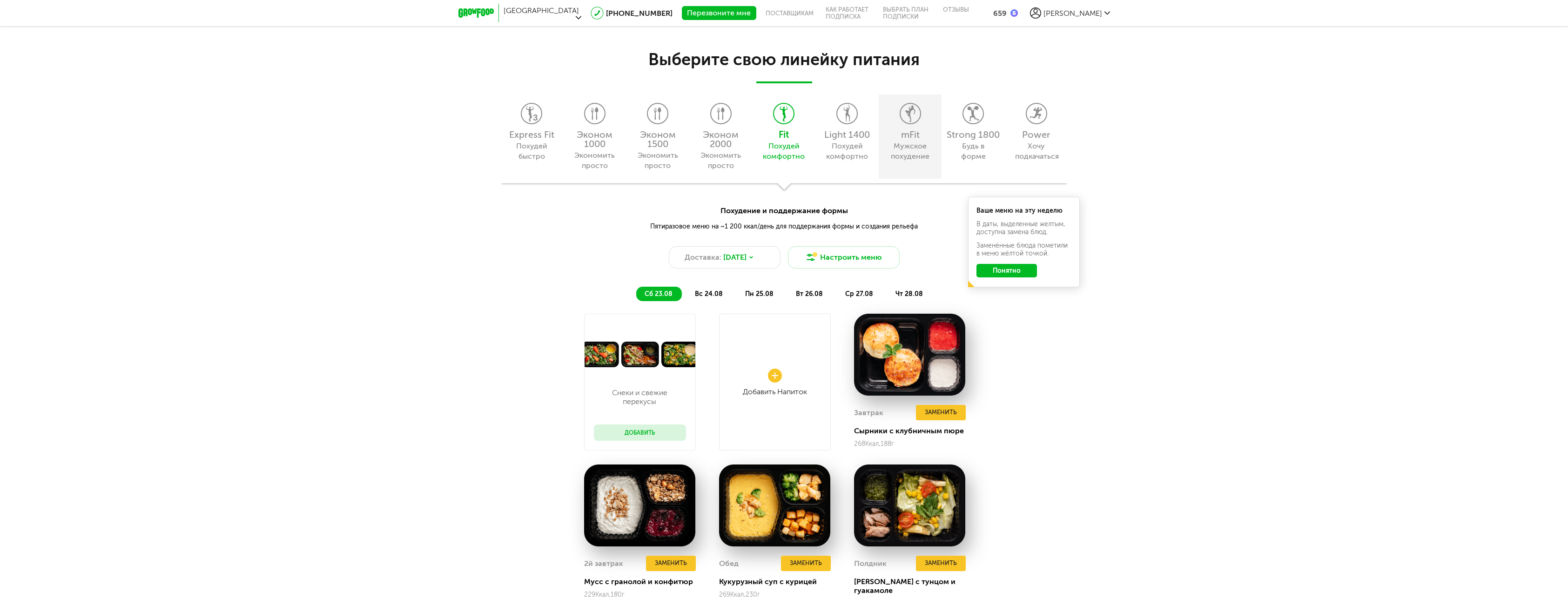
click at [906, 119] on icon at bounding box center [910, 114] width 20 height 21
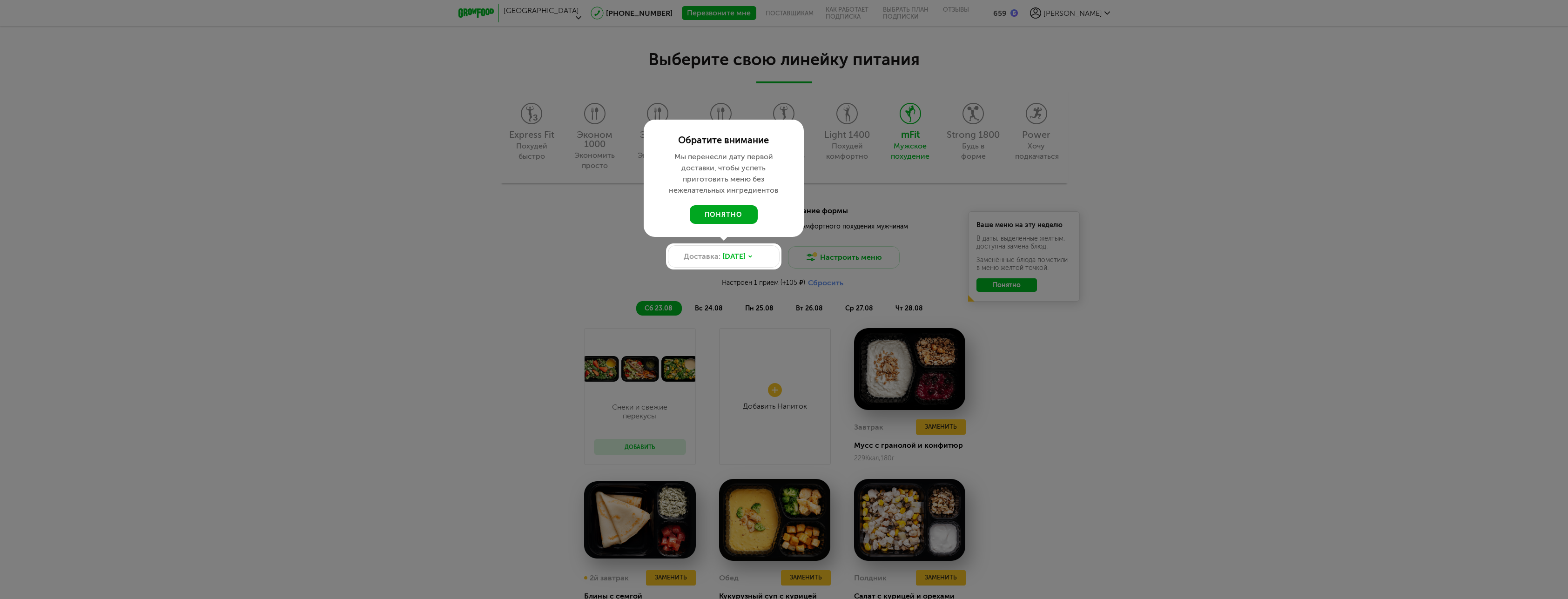
click at [732, 215] on button "понятно" at bounding box center [724, 215] width 68 height 19
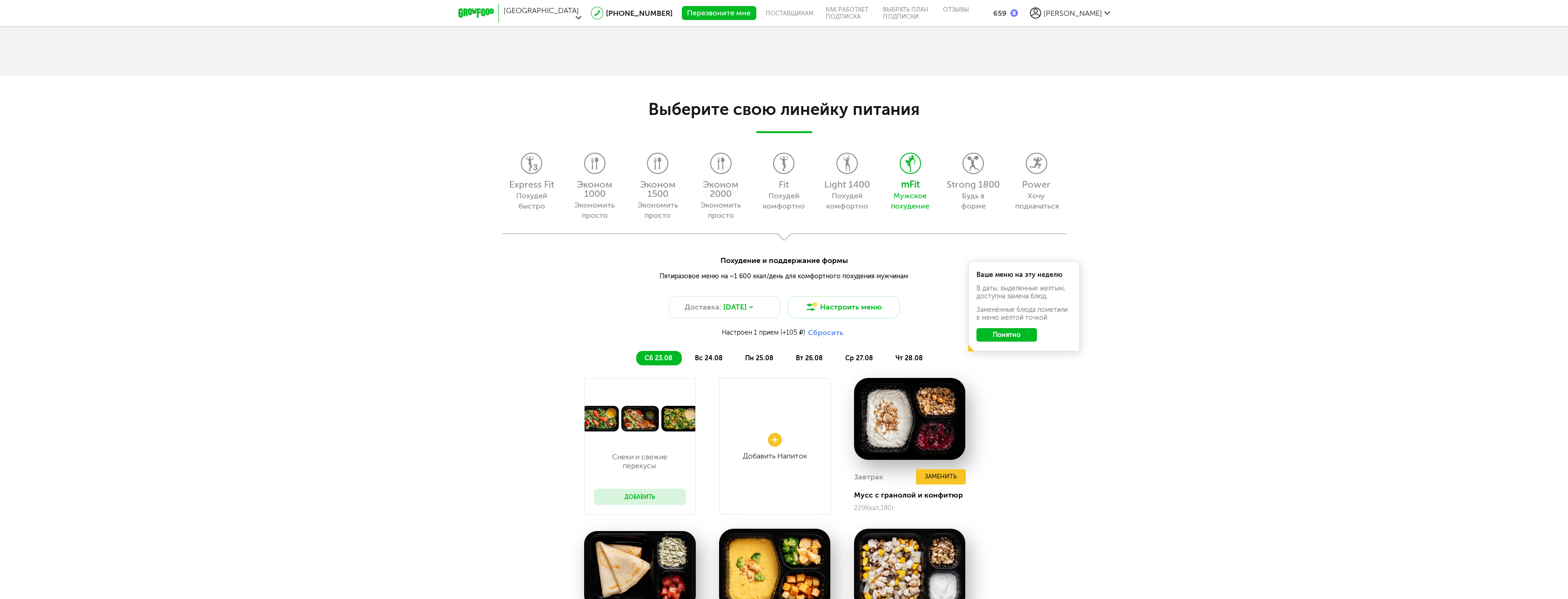
scroll to position [1082, 0]
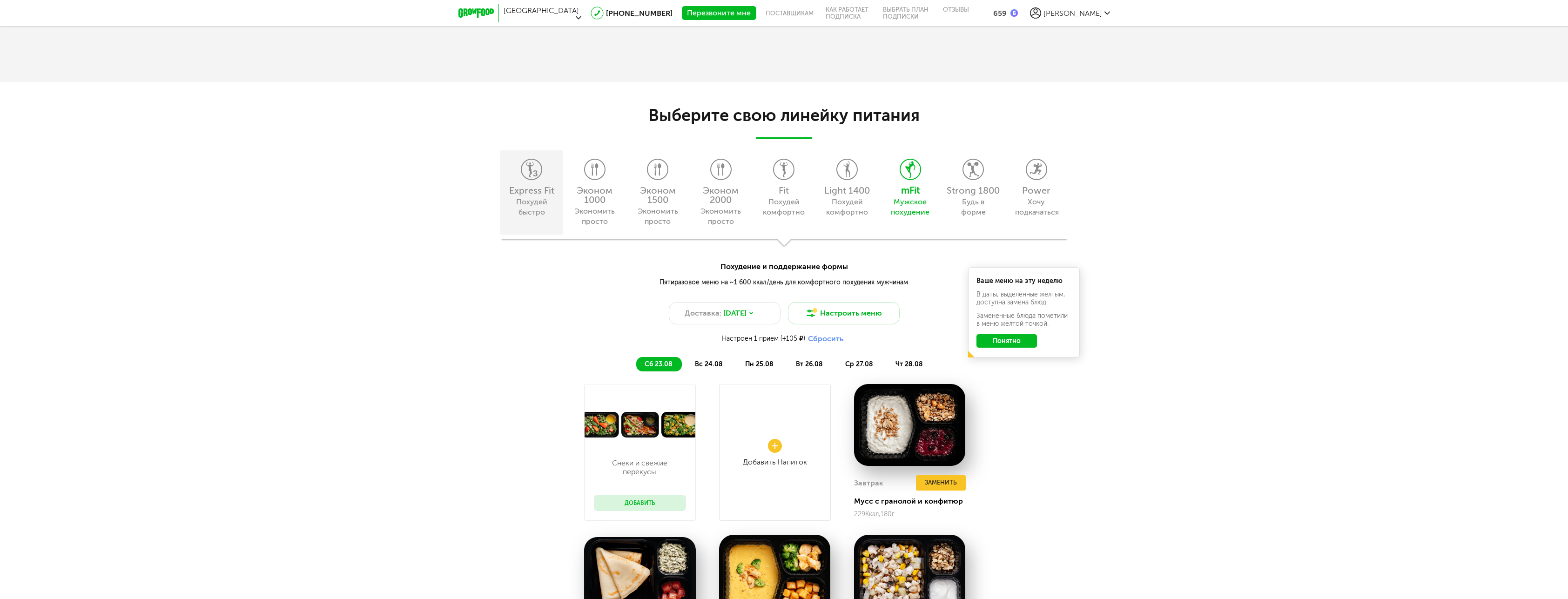
click at [541, 189] on div "Express Fit" at bounding box center [532, 190] width 54 height 9
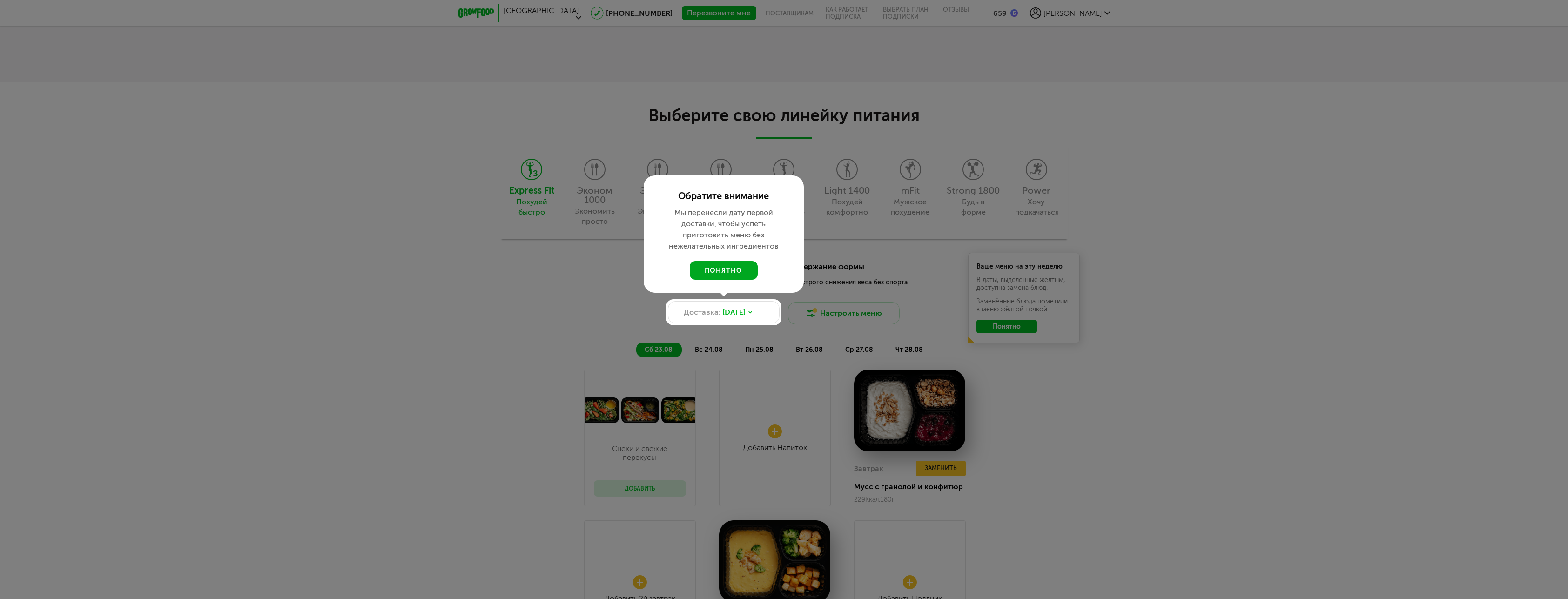
click at [734, 279] on button "понятно" at bounding box center [724, 271] width 68 height 19
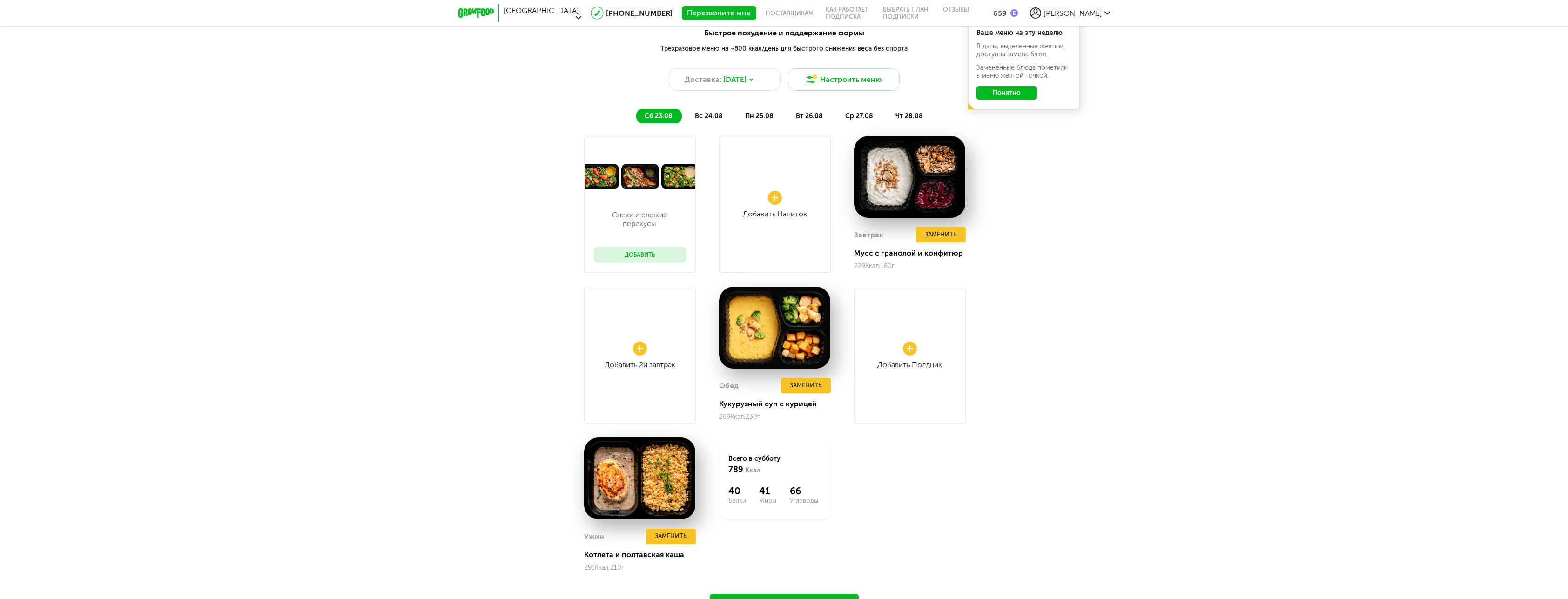
scroll to position [1305, 0]
